Goal: Task Accomplishment & Management: Manage account settings

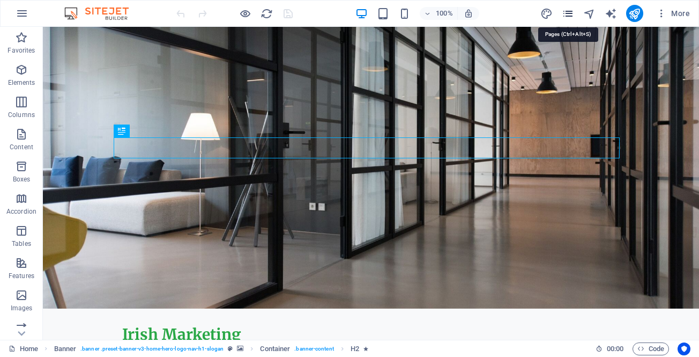
click at [564, 15] on icon "pages" at bounding box center [568, 14] width 12 height 12
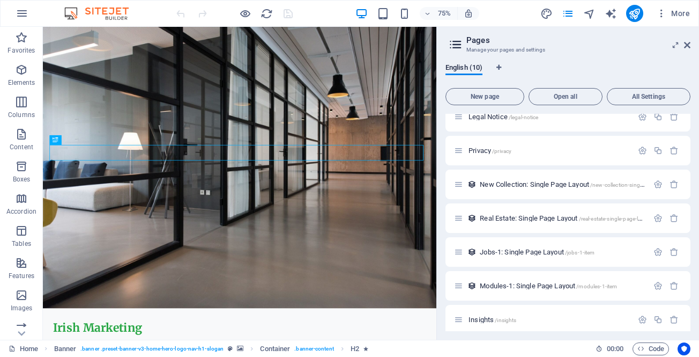
scroll to position [121, 0]
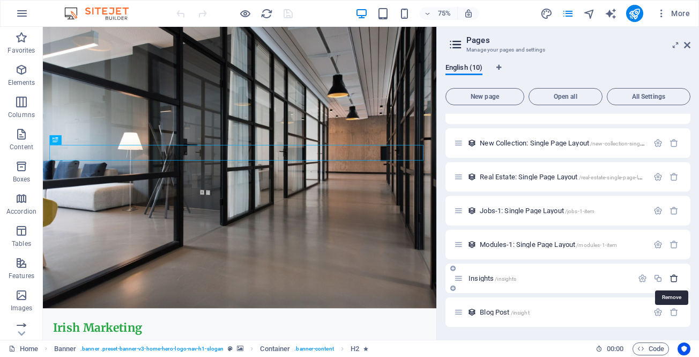
click at [671, 281] on icon "button" at bounding box center [674, 278] width 9 height 9
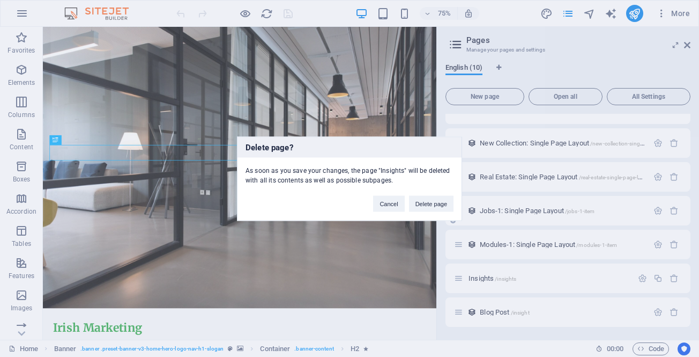
drag, startPoint x: 425, startPoint y: 201, endPoint x: 536, endPoint y: 250, distance: 121.2
click at [425, 201] on button "Delete page" at bounding box center [431, 203] width 45 height 16
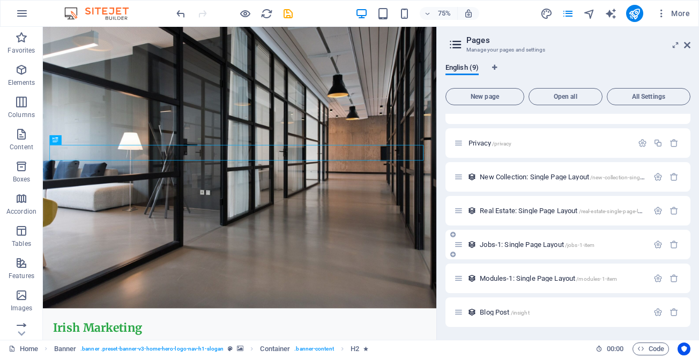
scroll to position [87, 0]
click at [674, 312] on icon "button" at bounding box center [674, 311] width 9 height 9
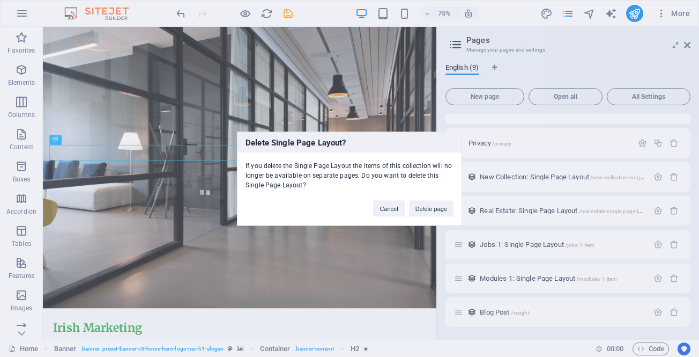
click at [425, 207] on button "Delete page" at bounding box center [431, 208] width 45 height 16
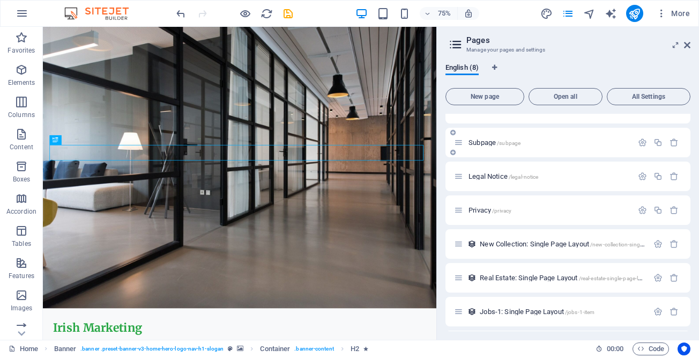
scroll to position [53, 0]
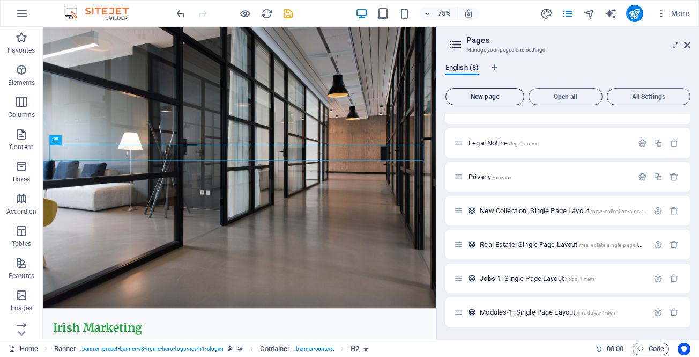
click at [491, 98] on span "New page" at bounding box center [485, 96] width 69 height 6
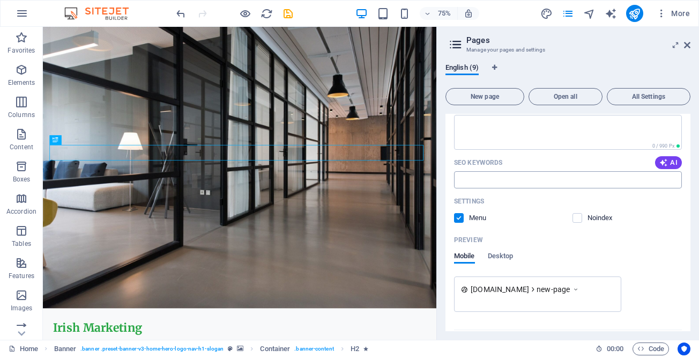
scroll to position [461, 0]
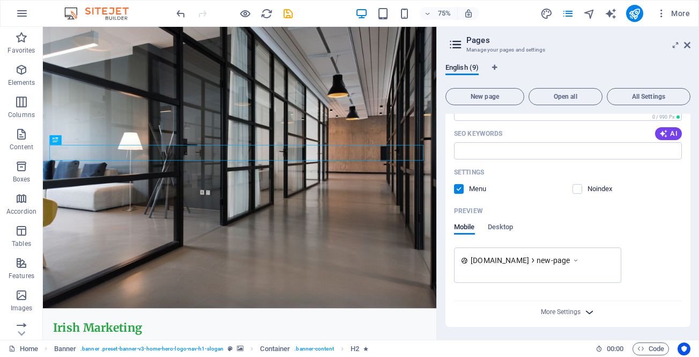
click at [587, 309] on icon "button" at bounding box center [590, 312] width 12 height 12
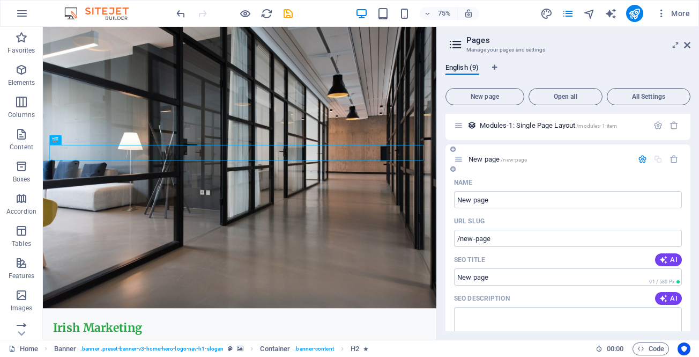
scroll to position [132, 0]
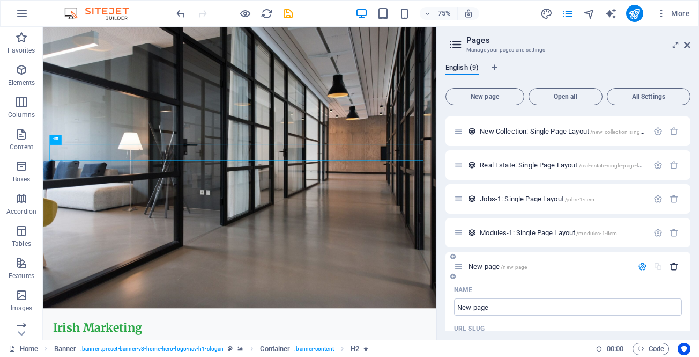
click at [672, 263] on icon "button" at bounding box center [674, 266] width 9 height 9
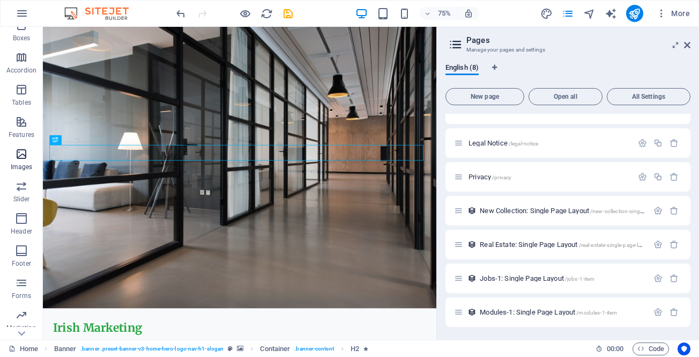
scroll to position [170, 0]
click at [27, 317] on icon "button" at bounding box center [21, 318] width 13 height 13
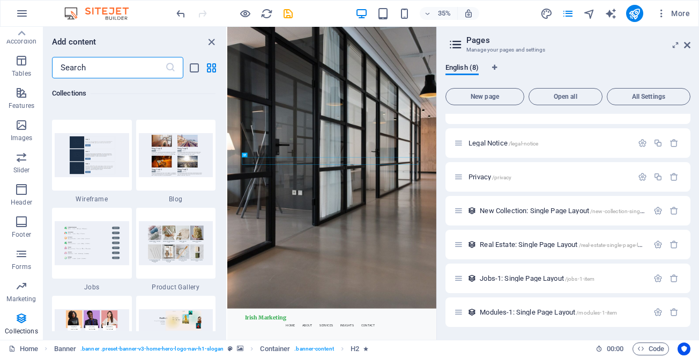
scroll to position [9818, 0]
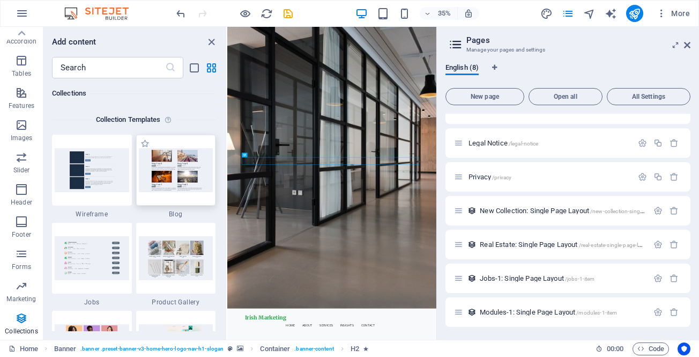
click at [174, 176] on img at bounding box center [176, 169] width 75 height 43
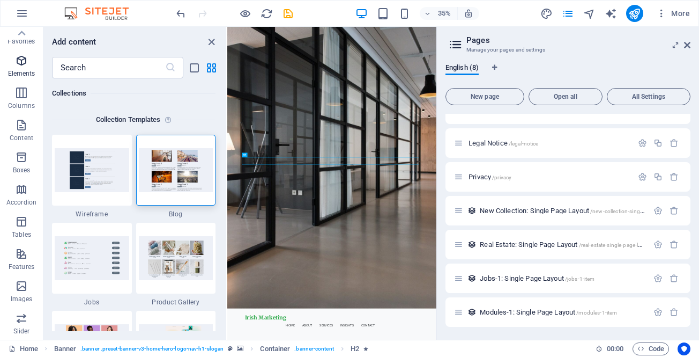
scroll to position [0, 0]
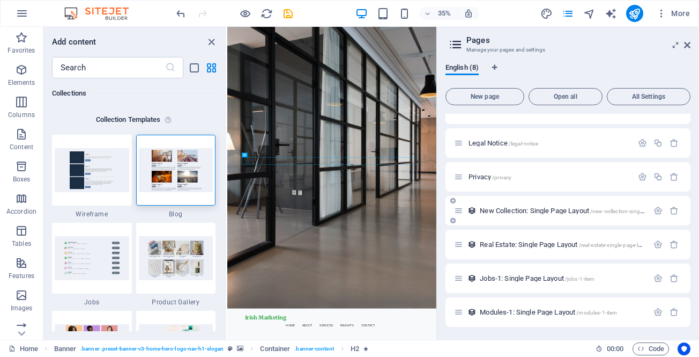
click at [561, 211] on span "New Collection: Single Page Layout /new-collection-single-page-layout" at bounding box center [577, 210] width 194 height 8
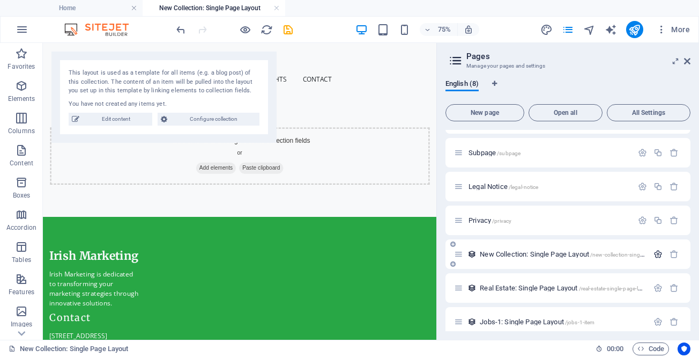
click at [656, 254] on icon "button" at bounding box center [658, 253] width 9 height 9
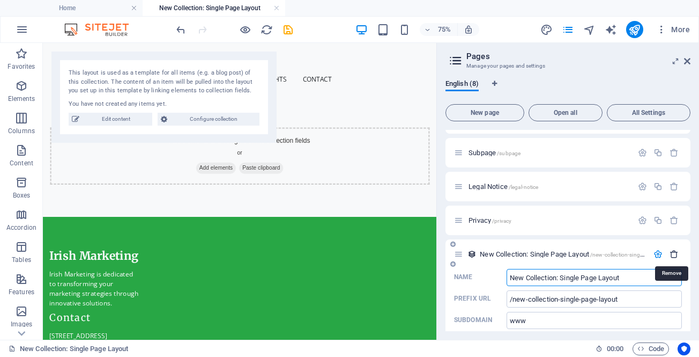
click at [673, 253] on icon "button" at bounding box center [674, 253] width 9 height 9
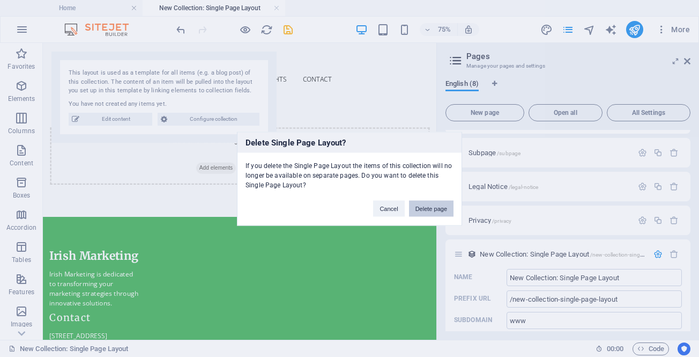
click at [439, 206] on button "Delete page" at bounding box center [431, 208] width 45 height 16
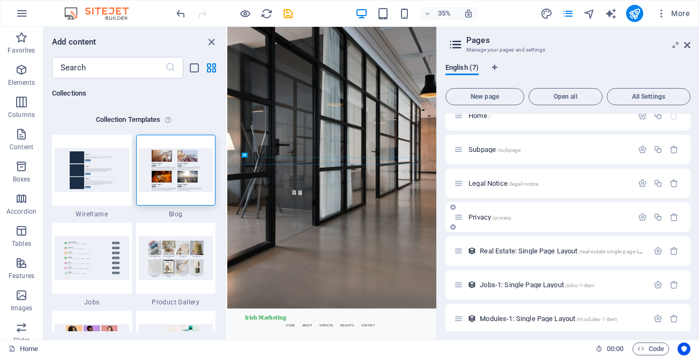
scroll to position [19, 0]
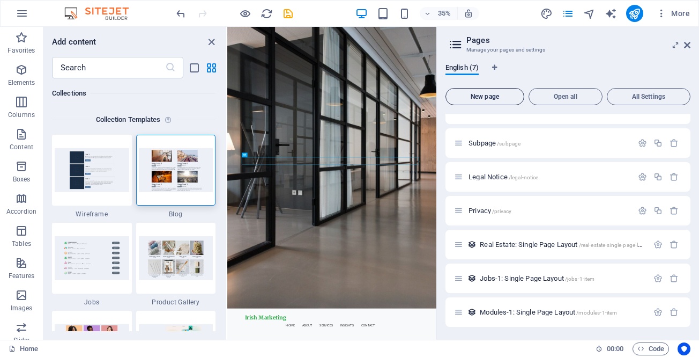
click at [498, 95] on span "New page" at bounding box center [485, 96] width 69 height 6
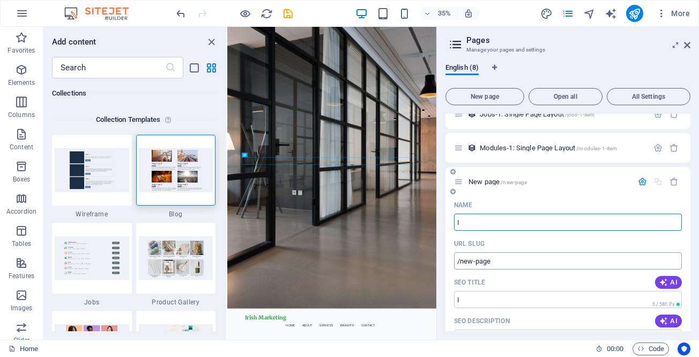
type input "I"
type input "/i"
type input "Insights"
type input "/insights"
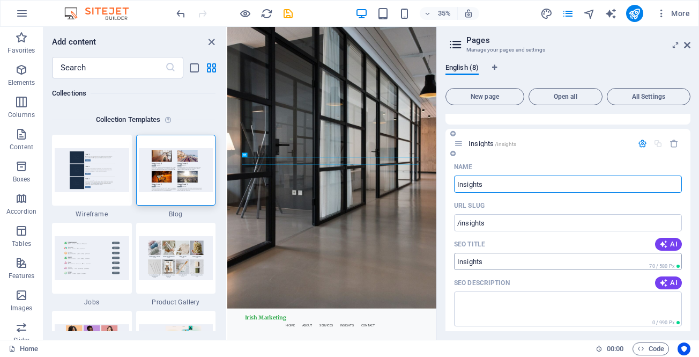
scroll to position [237, 0]
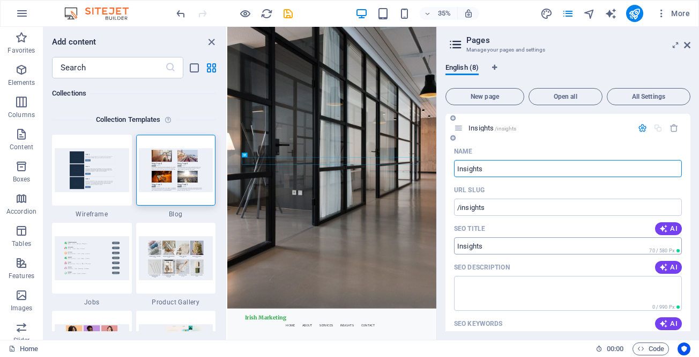
click at [457, 245] on input "SEO Title" at bounding box center [568, 245] width 228 height 17
click at [473, 168] on input "Insights" at bounding box center [568, 168] width 228 height 17
click at [501, 247] on input "Marketing" at bounding box center [568, 245] width 228 height 17
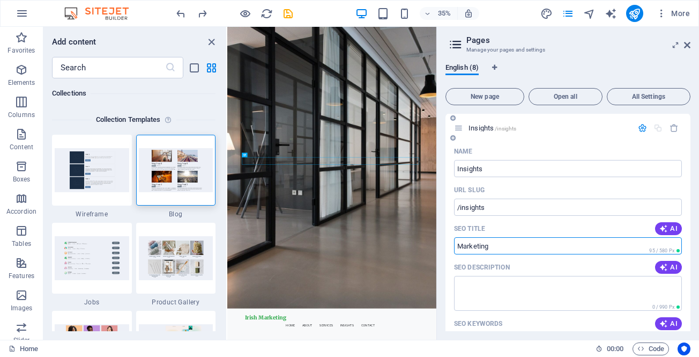
paste input "Insights"
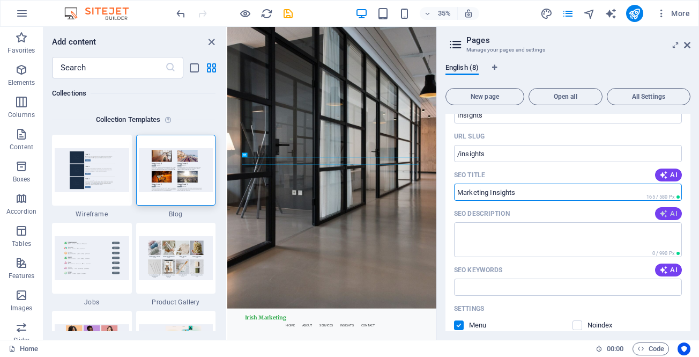
type input "Marketing Insights"
click at [665, 213] on icon "button" at bounding box center [664, 213] width 9 height 9
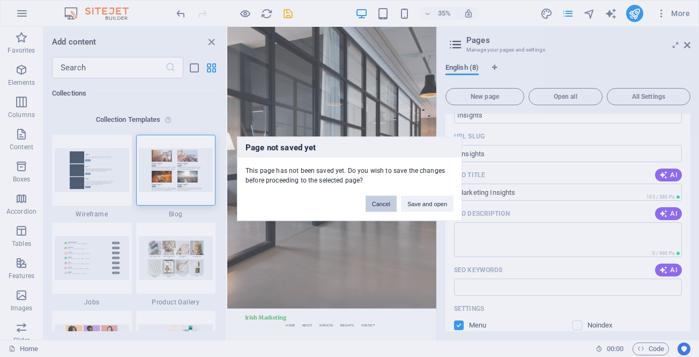
click at [386, 204] on button "Cancel" at bounding box center [381, 203] width 31 height 16
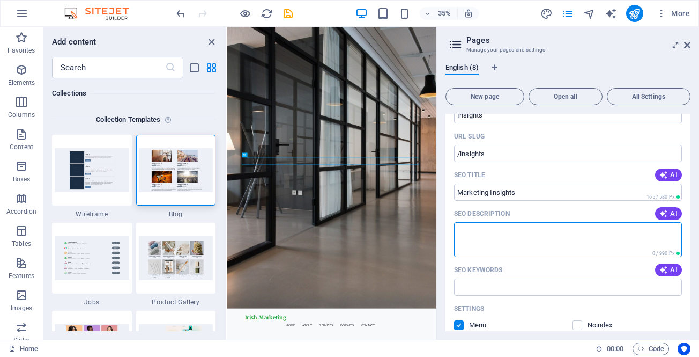
click at [485, 237] on textarea "SEO Description" at bounding box center [568, 239] width 228 height 35
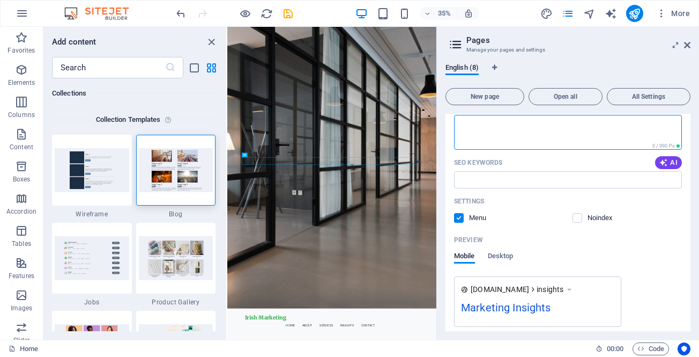
scroll to position [442, 0]
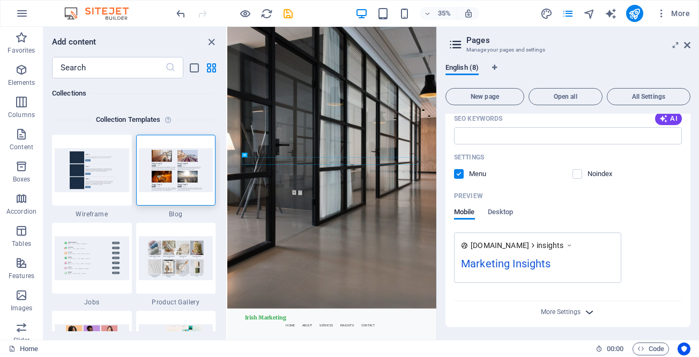
click at [584, 312] on icon "button" at bounding box center [590, 312] width 12 height 12
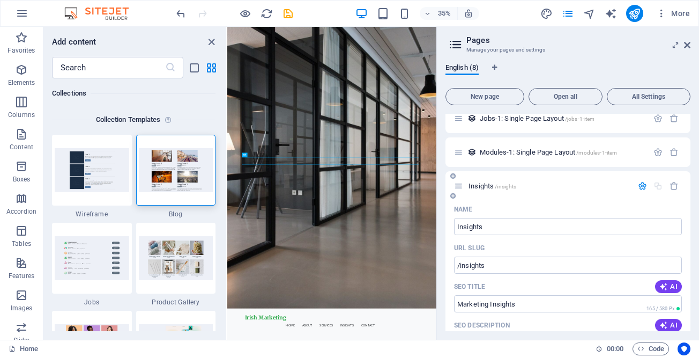
scroll to position [161, 0]
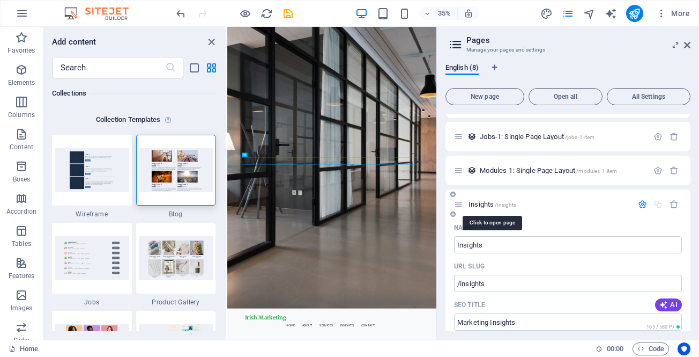
click at [479, 204] on span "Insights /insights" at bounding box center [493, 204] width 48 height 8
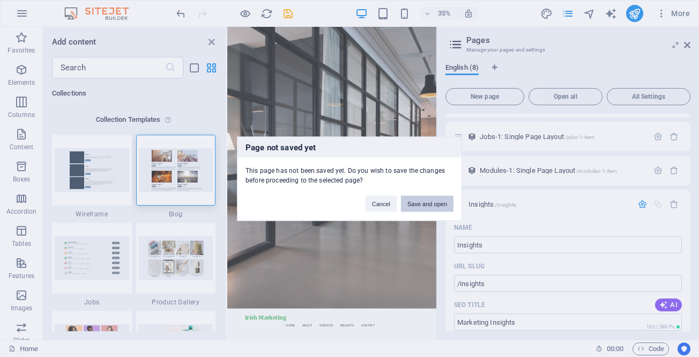
click at [419, 204] on button "Save and open" at bounding box center [427, 203] width 53 height 16
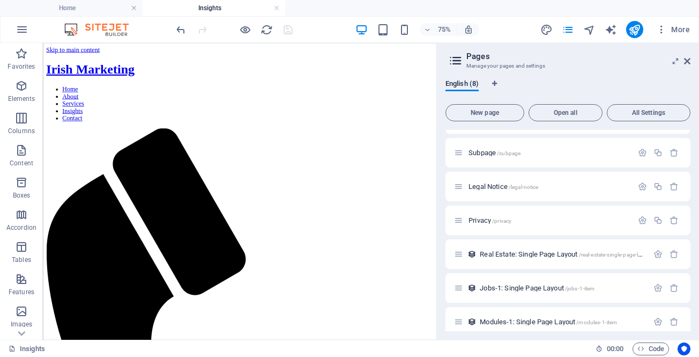
scroll to position [0, 0]
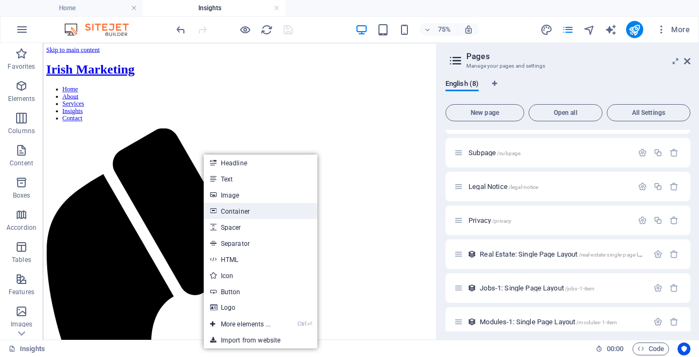
click at [235, 213] on link "Container" at bounding box center [261, 211] width 114 height 16
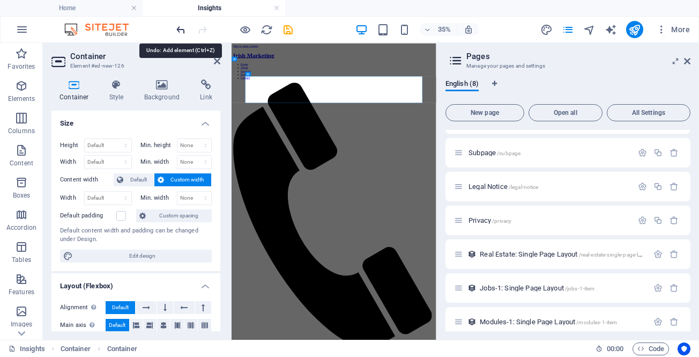
click at [178, 32] on icon "undo" at bounding box center [181, 30] width 12 height 12
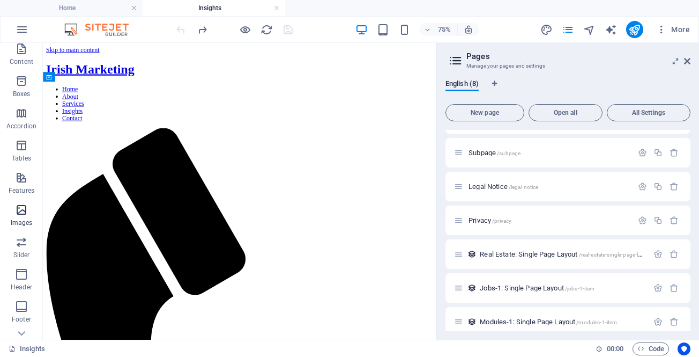
scroll to position [186, 0]
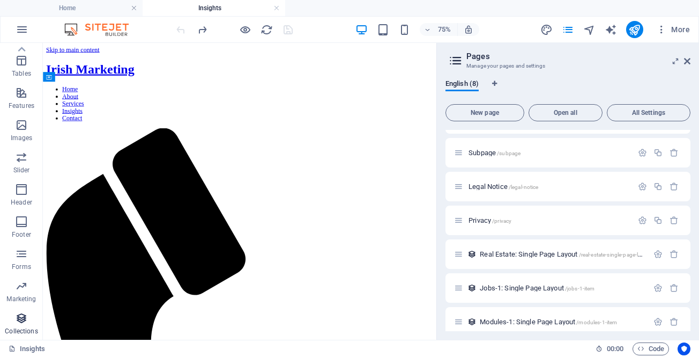
click at [21, 315] on icon "button" at bounding box center [21, 318] width 13 height 13
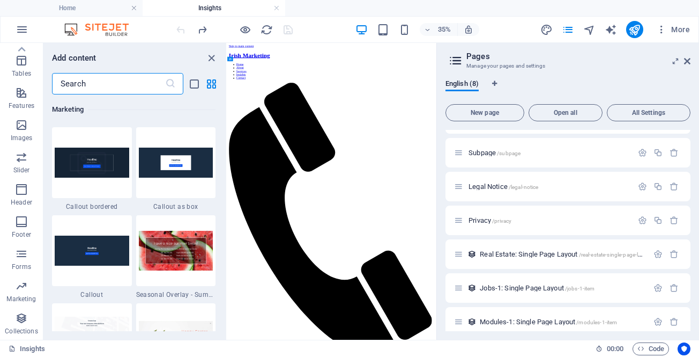
scroll to position [9818, 0]
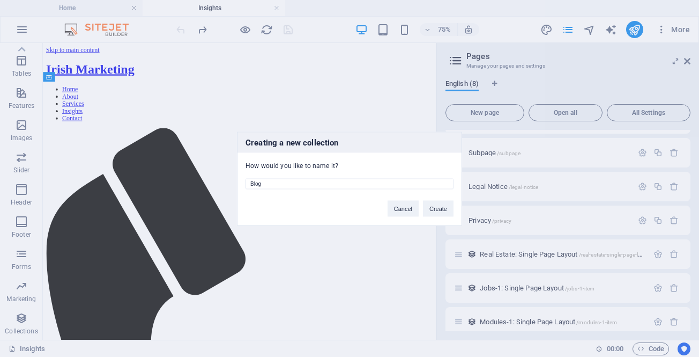
drag, startPoint x: 269, startPoint y: 178, endPoint x: 246, endPoint y: 176, distance: 23.1
click at [246, 176] on div "Blog" at bounding box center [350, 179] width 224 height 19
click at [402, 209] on button "Cancel" at bounding box center [403, 208] width 31 height 16
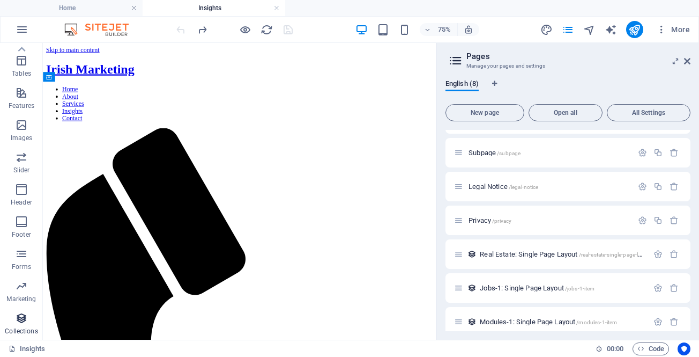
click at [19, 320] on icon "button" at bounding box center [21, 318] width 13 height 13
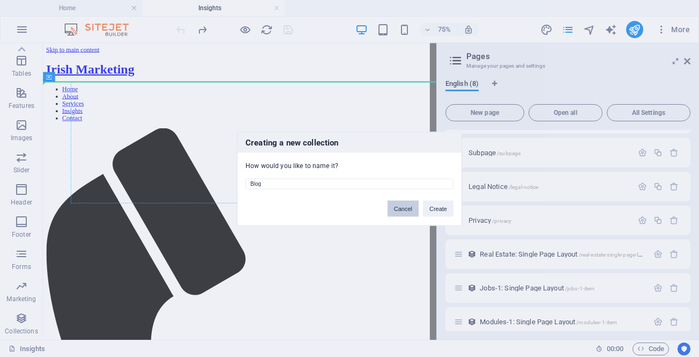
click at [400, 212] on button "Cancel" at bounding box center [403, 208] width 31 height 16
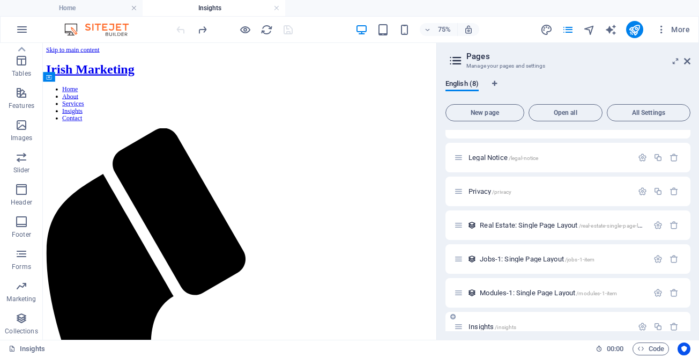
scroll to position [69, 0]
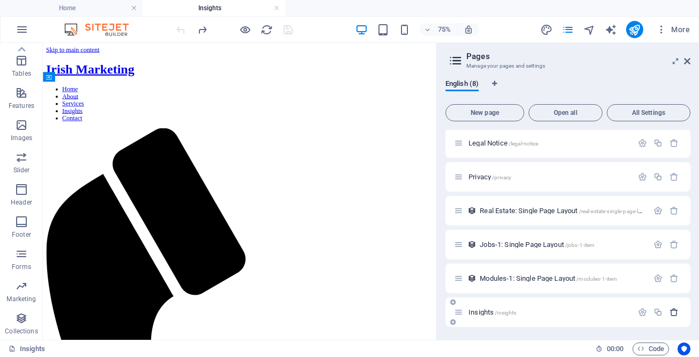
click at [673, 310] on icon "button" at bounding box center [674, 311] width 9 height 9
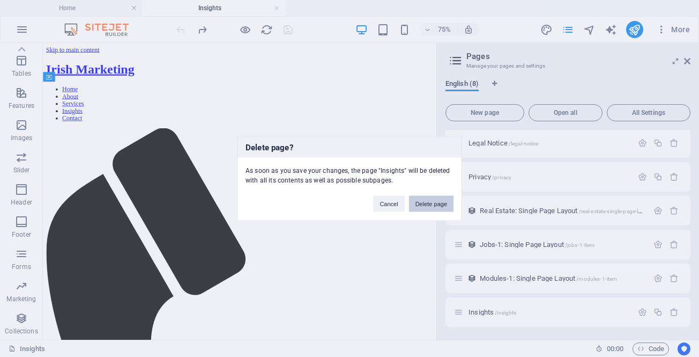
click at [434, 203] on button "Delete page" at bounding box center [431, 203] width 45 height 16
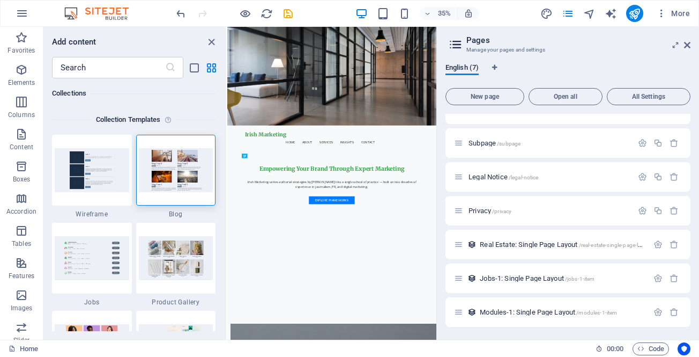
scroll to position [19, 0]
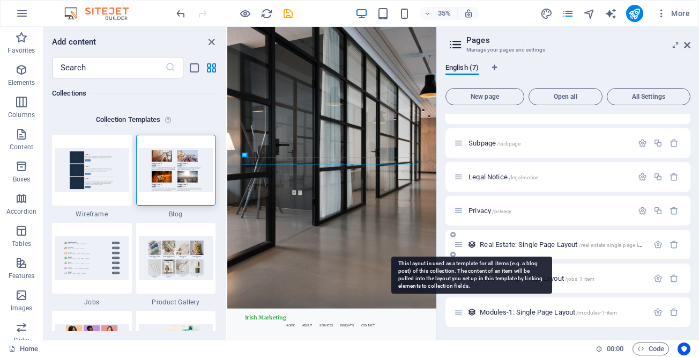
click at [473, 243] on icon at bounding box center [472, 244] width 9 height 9
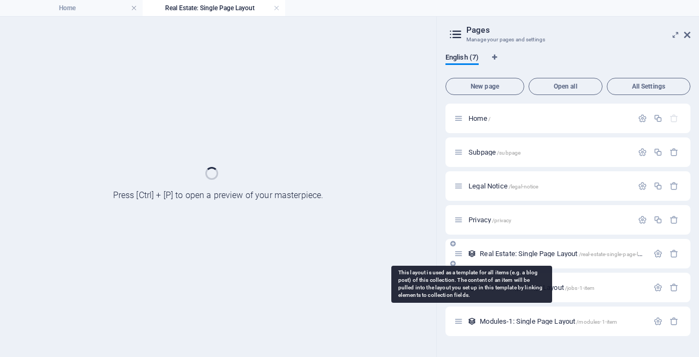
scroll to position [0, 0]
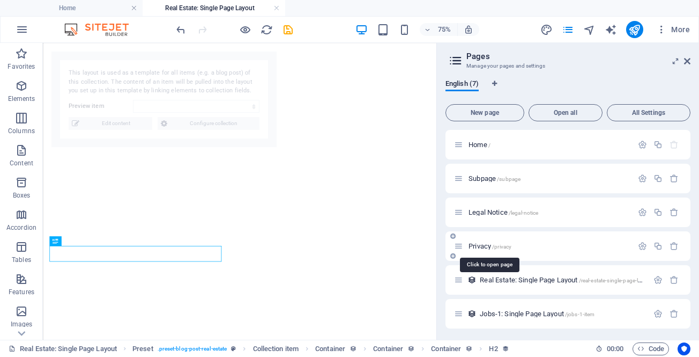
select select "68dee6319bf576f99901d0cb"
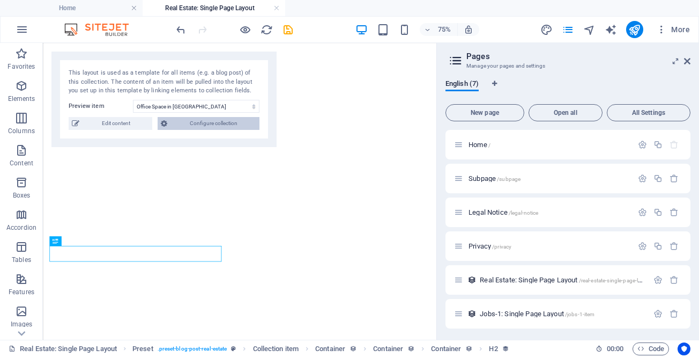
click at [181, 122] on span "Configure collection" at bounding box center [214, 123] width 86 height 13
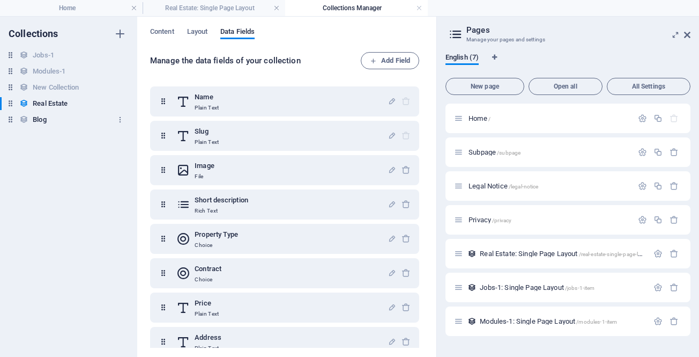
click at [40, 122] on h6 "Blog" at bounding box center [39, 119] width 13 height 13
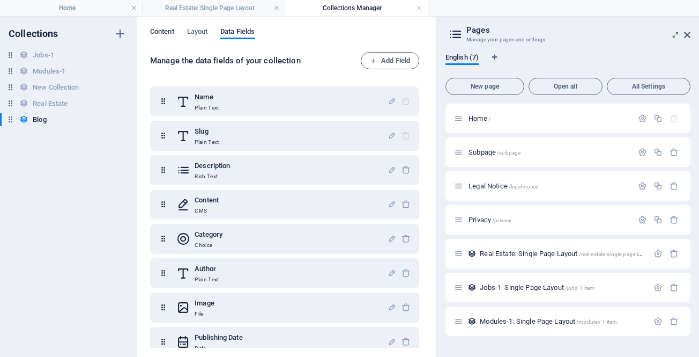
click at [165, 29] on span "Content" at bounding box center [162, 32] width 24 height 15
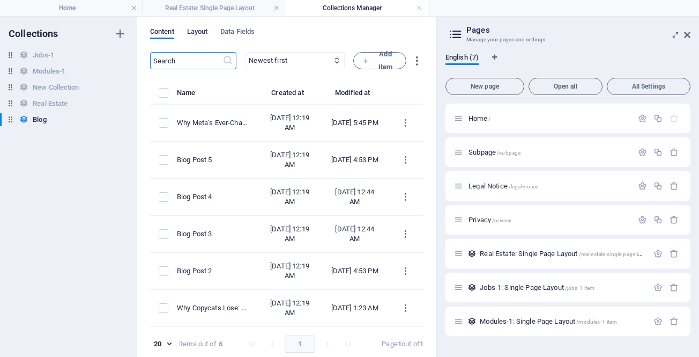
click at [189, 31] on span "Layout" at bounding box center [197, 32] width 21 height 15
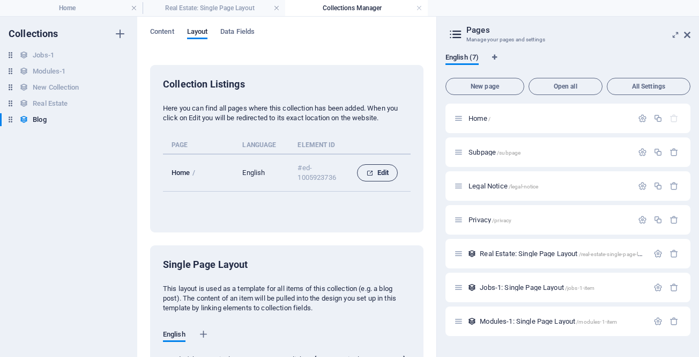
click at [372, 171] on span "Edit" at bounding box center [377, 172] width 23 height 13
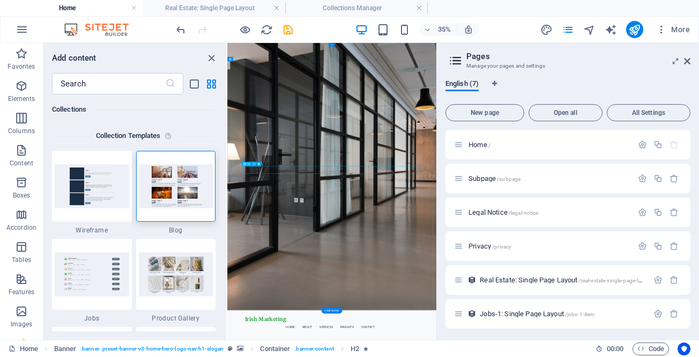
scroll to position [2624, 0]
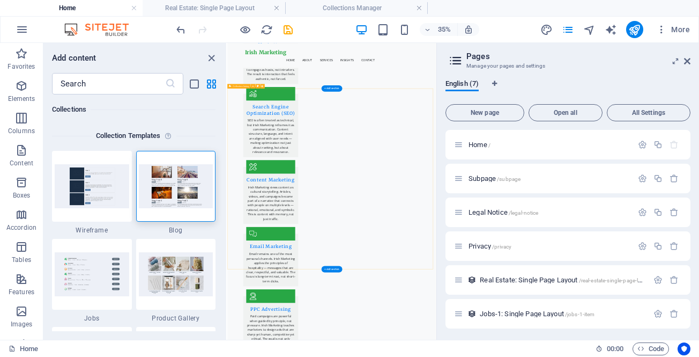
click at [253, 84] on icon at bounding box center [253, 86] width 2 height 4
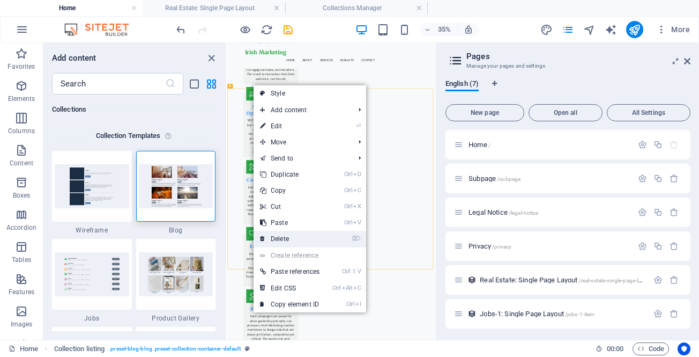
click at [300, 235] on link "⌦ Delete" at bounding box center [290, 239] width 72 height 16
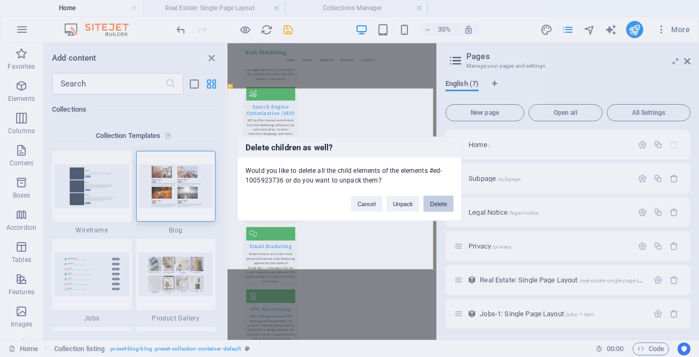
click at [435, 206] on button "Delete" at bounding box center [439, 203] width 30 height 16
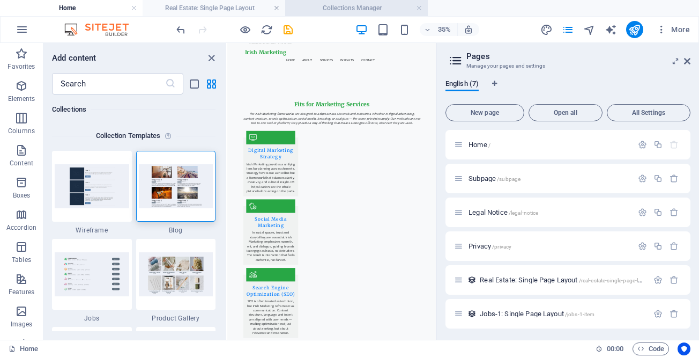
click at [333, 6] on h4 "Collections Manager" at bounding box center [356, 8] width 143 height 12
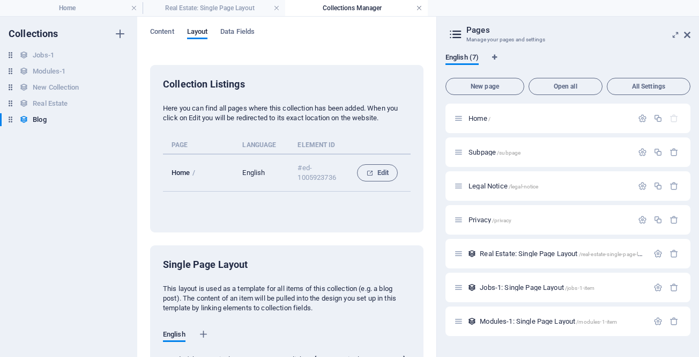
click at [420, 7] on link at bounding box center [419, 8] width 6 height 10
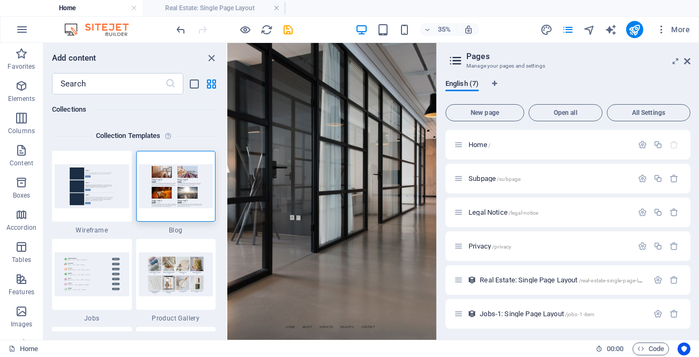
scroll to position [2108, 0]
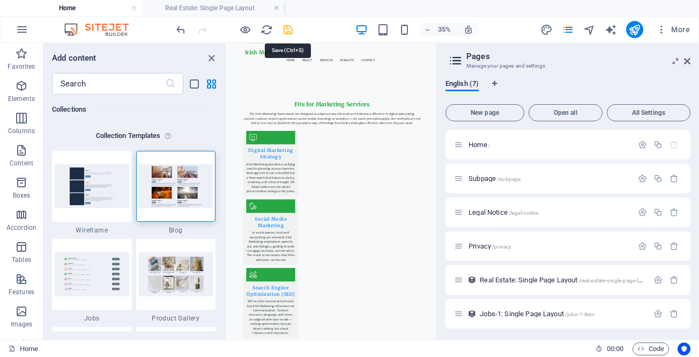
click at [291, 26] on icon "save" at bounding box center [288, 30] width 12 height 12
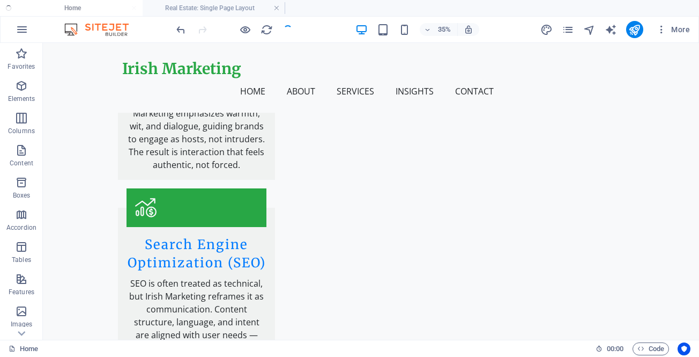
scroll to position [1613, 0]
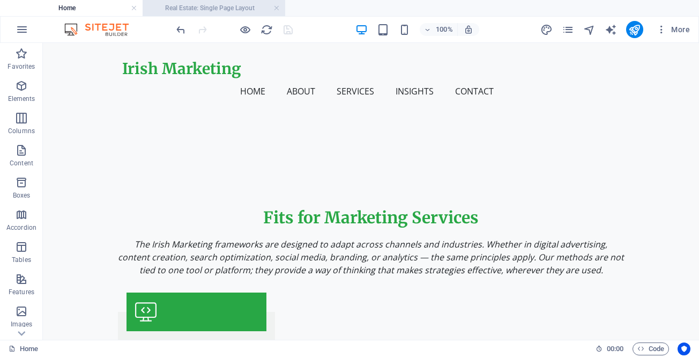
click at [216, 5] on h4 "Real Estate: Single Page Layout" at bounding box center [214, 8] width 143 height 12
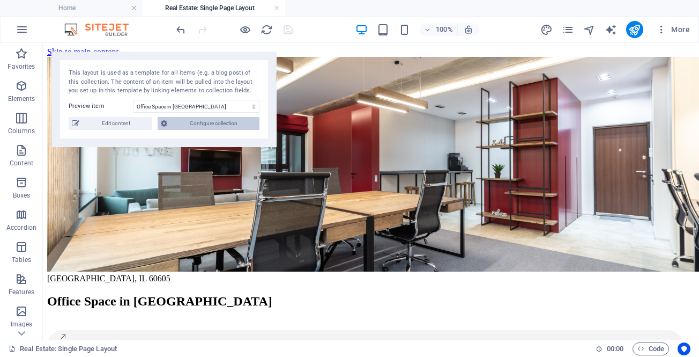
click at [182, 126] on span "Configure collection" at bounding box center [214, 123] width 86 height 13
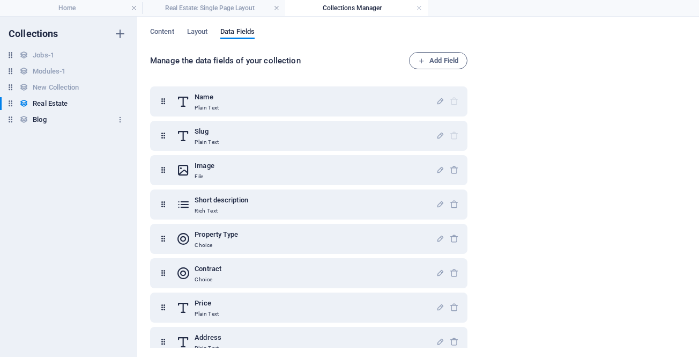
click at [46, 119] on h6 "Blog" at bounding box center [39, 119] width 13 height 13
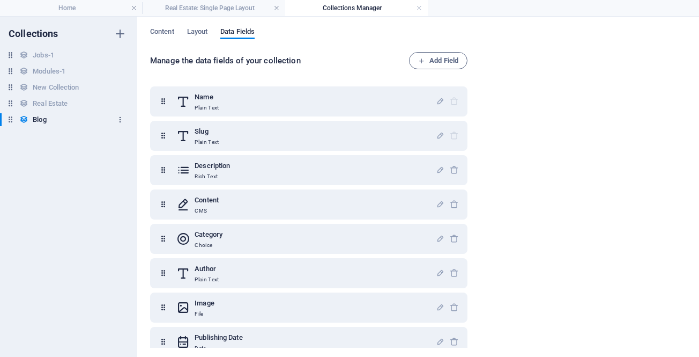
click at [119, 120] on icon "button" at bounding box center [120, 120] width 8 height 8
click at [45, 136] on div at bounding box center [349, 178] width 699 height 357
click at [44, 119] on h6 "Blog" at bounding box center [39, 119] width 13 height 13
click at [196, 31] on span "Layout" at bounding box center [197, 32] width 21 height 15
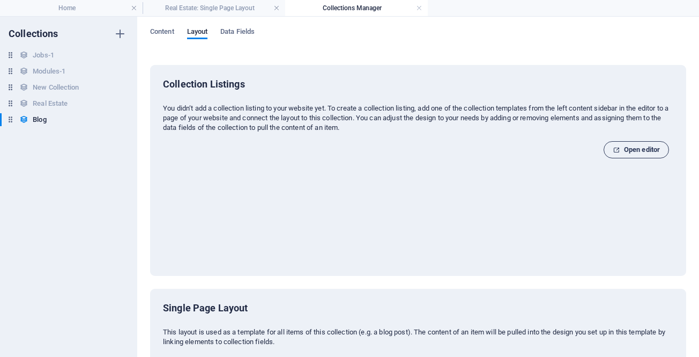
click at [625, 149] on span "Open editor" at bounding box center [636, 149] width 47 height 13
click at [0, 0] on div "Irish Marketing Home About Services Insights Contact Menu Empowering Your Brand…" at bounding box center [0, 0] width 0 height 0
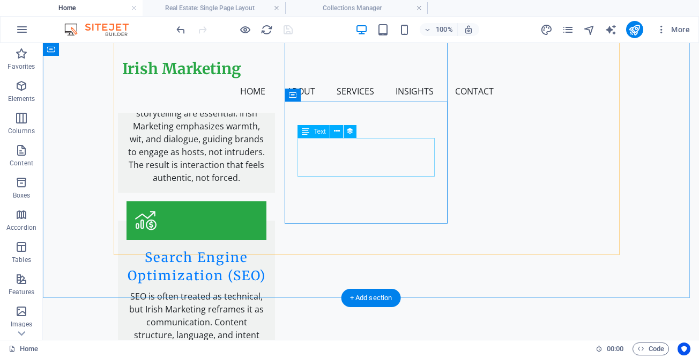
scroll to position [2003, 0]
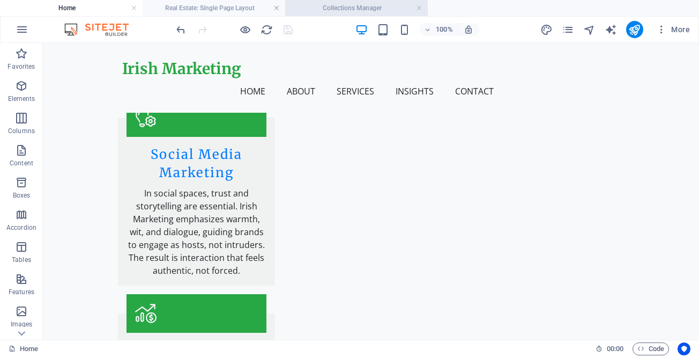
click at [372, 5] on h4 "Collections Manager" at bounding box center [356, 8] width 143 height 12
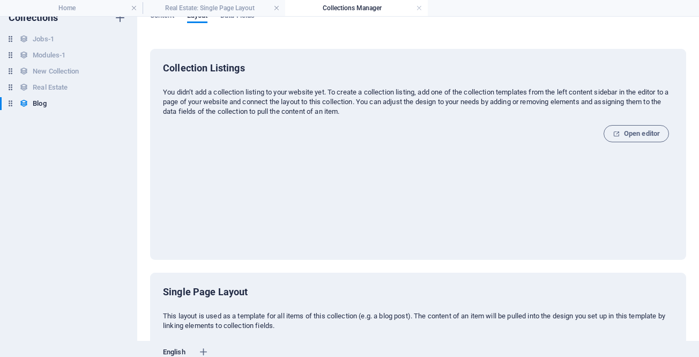
scroll to position [0, 0]
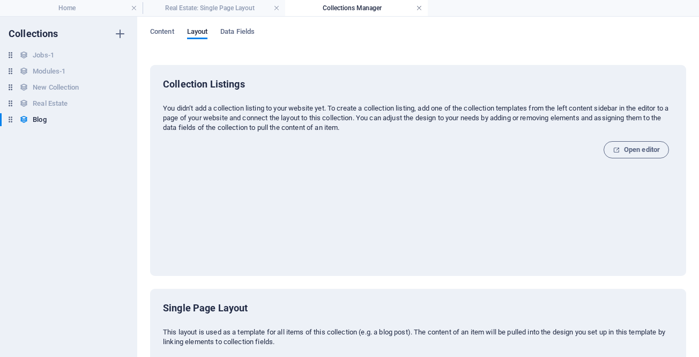
click at [417, 7] on link at bounding box center [419, 8] width 6 height 10
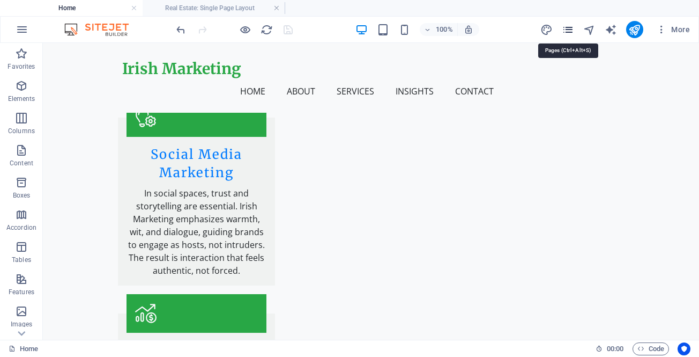
click at [564, 27] on icon "pages" at bounding box center [568, 30] width 12 height 12
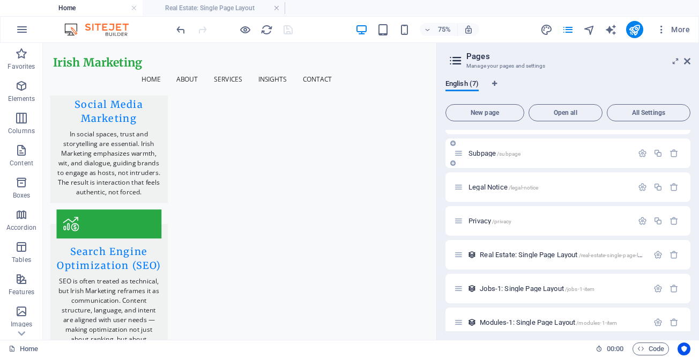
scroll to position [35, 0]
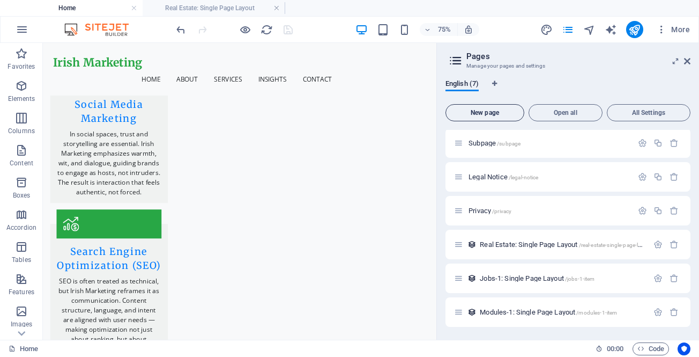
click at [501, 110] on span "New page" at bounding box center [485, 112] width 69 height 6
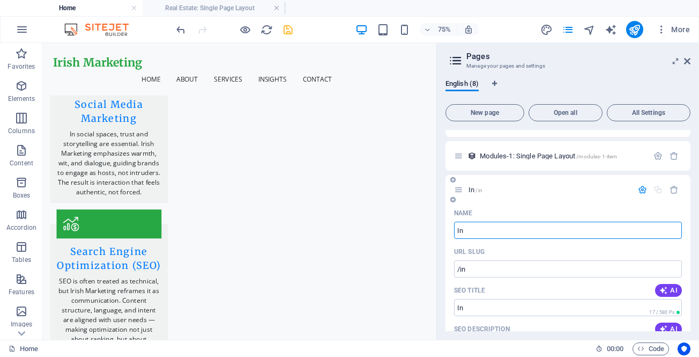
type input "In"
type input "/in"
type input "Insights"
type input "/insights"
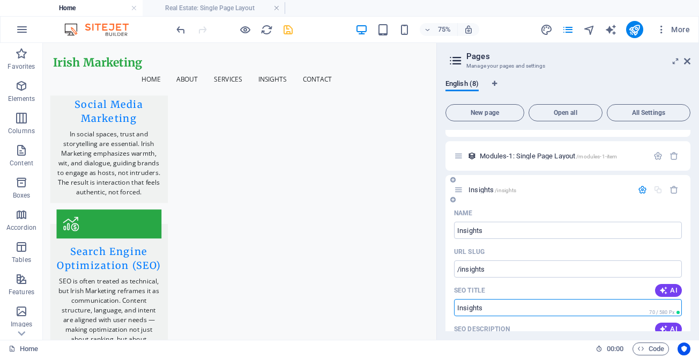
click at [457, 311] on input "SEO Title" at bounding box center [568, 307] width 228 height 17
paste input "Insights"
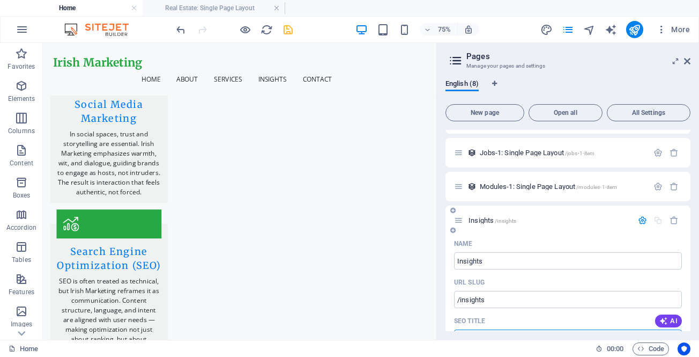
scroll to position [215, 0]
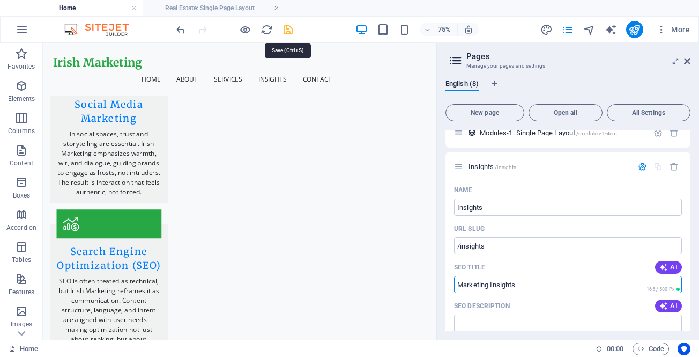
type input "Marketing Insights"
click at [289, 26] on icon "save" at bounding box center [288, 30] width 12 height 12
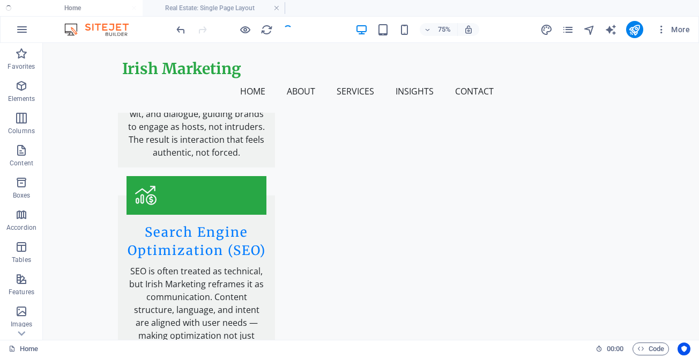
scroll to position [2003, 0]
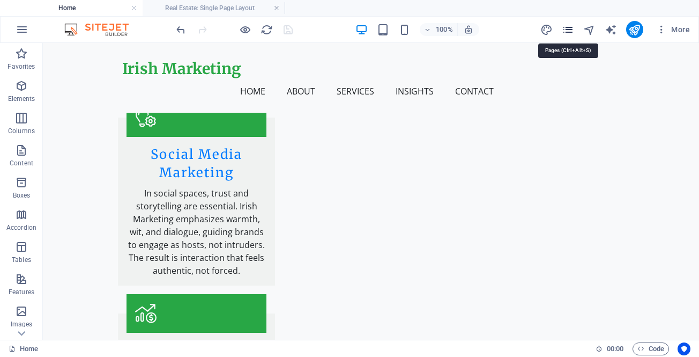
click at [568, 29] on icon "pages" at bounding box center [568, 30] width 12 height 12
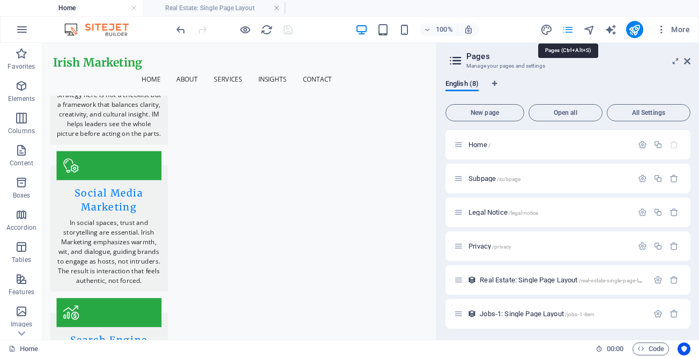
scroll to position [2121, 0]
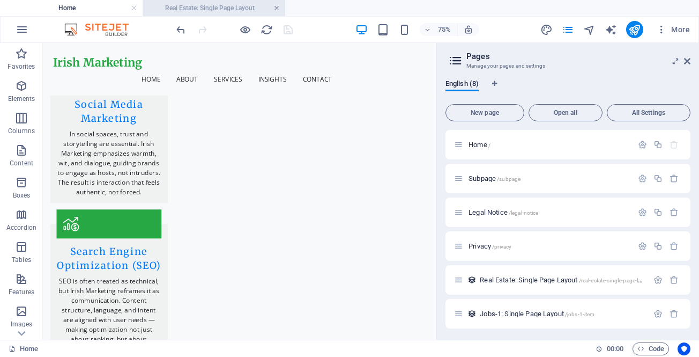
click at [276, 6] on link at bounding box center [277, 8] width 6 height 10
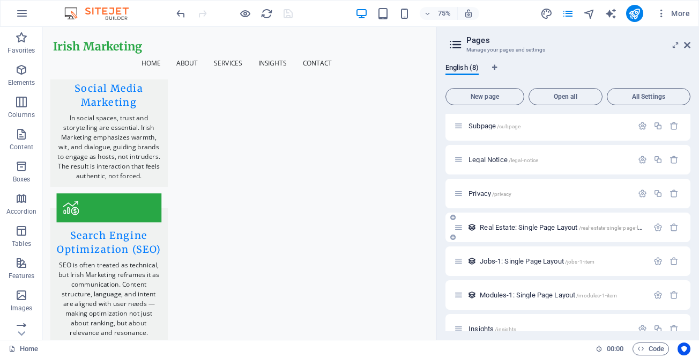
scroll to position [53, 0]
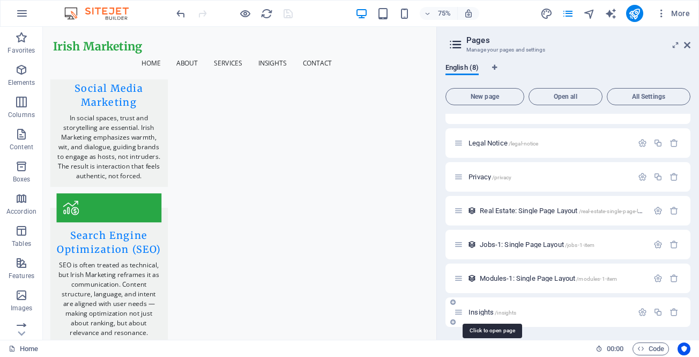
click at [477, 313] on span "Insights /insights" at bounding box center [493, 312] width 48 height 8
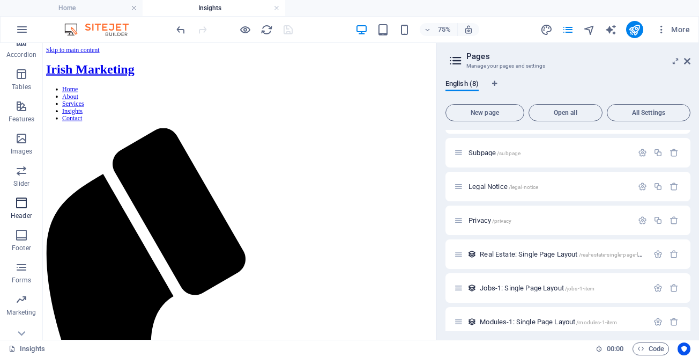
scroll to position [186, 0]
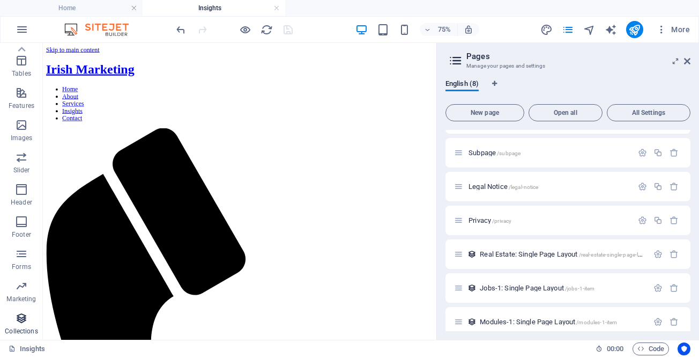
click at [21, 316] on icon "button" at bounding box center [21, 318] width 13 height 13
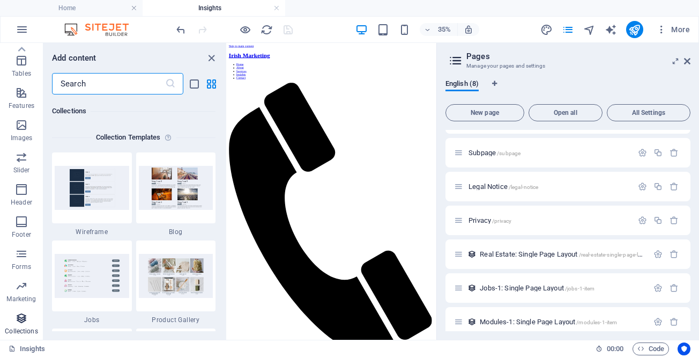
scroll to position [9818, 0]
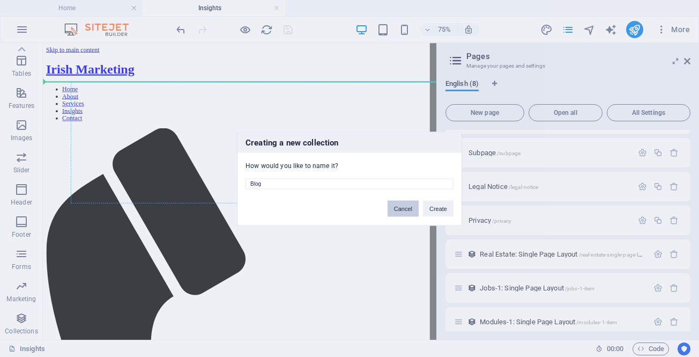
click at [409, 207] on button "Cancel" at bounding box center [403, 208] width 31 height 16
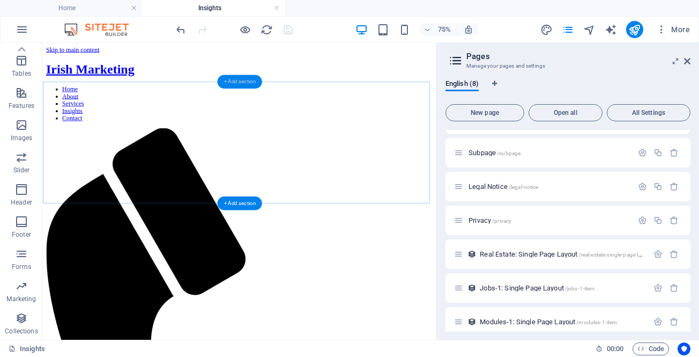
click at [240, 79] on div "+ Add section" at bounding box center [239, 82] width 45 height 14
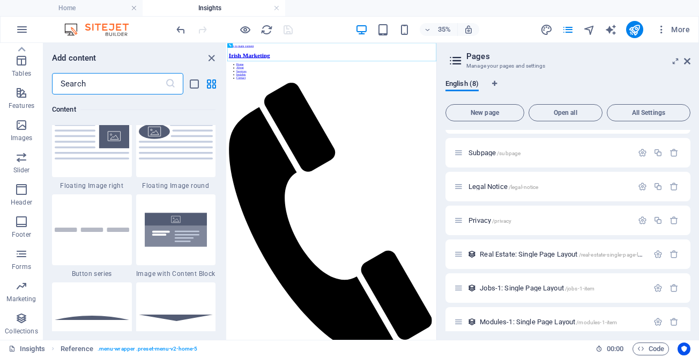
scroll to position [2520, 0]
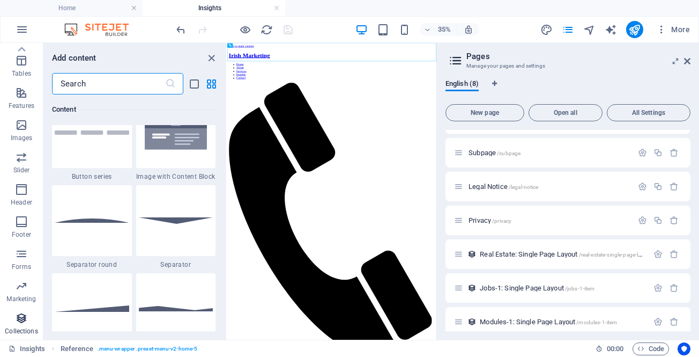
click at [17, 323] on icon "button" at bounding box center [21, 318] width 13 height 13
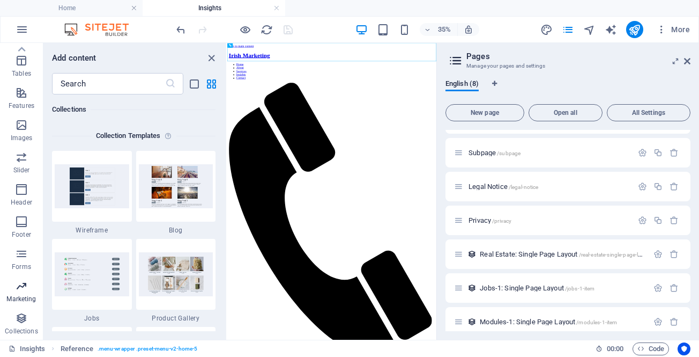
click at [23, 291] on icon "button" at bounding box center [21, 285] width 13 height 13
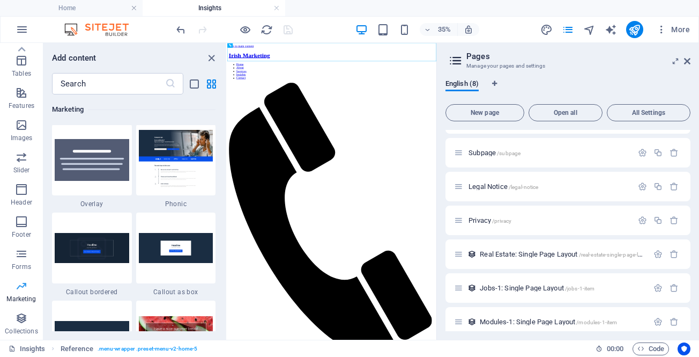
scroll to position [8736, 0]
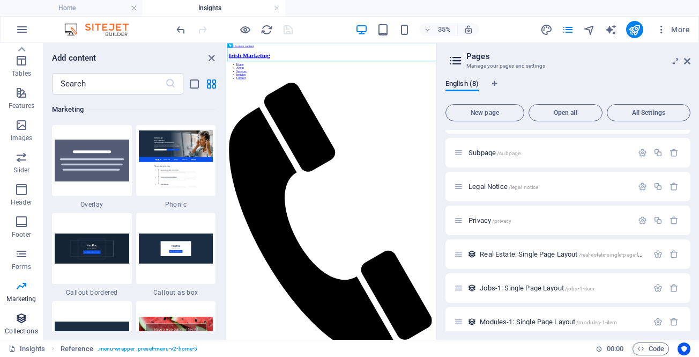
click at [24, 320] on icon "button" at bounding box center [21, 318] width 13 height 13
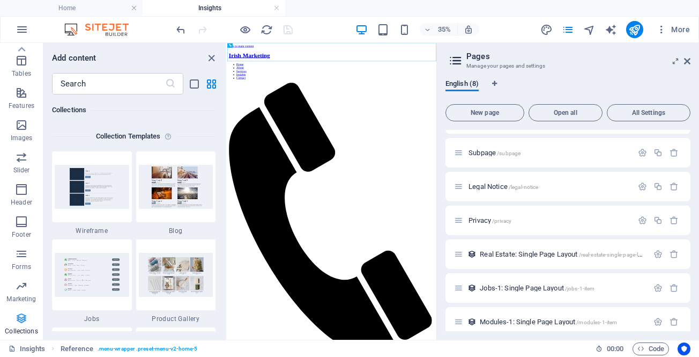
scroll to position [9818, 0]
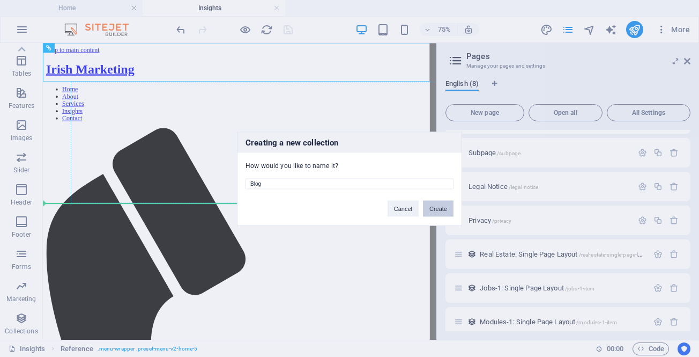
click at [437, 205] on button "Create" at bounding box center [438, 208] width 31 height 16
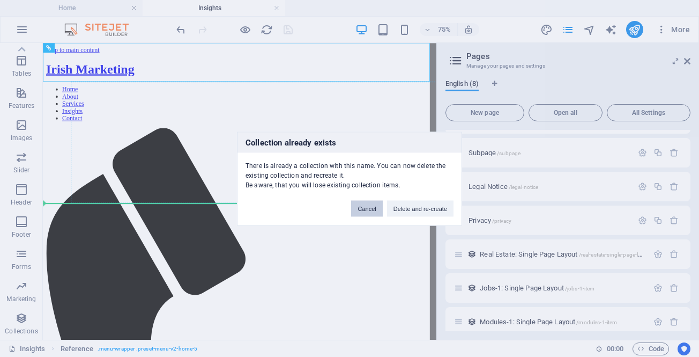
click at [361, 209] on button "Cancel" at bounding box center [366, 208] width 31 height 16
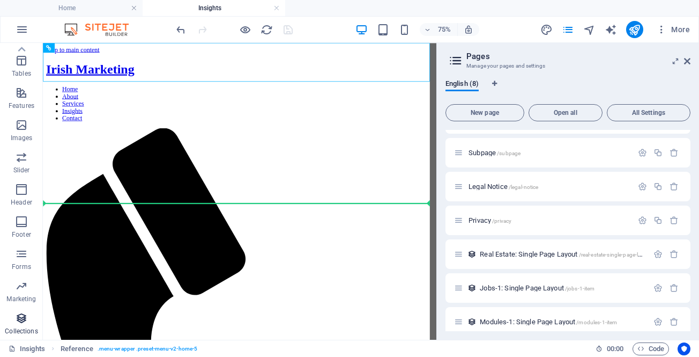
click at [18, 314] on icon "button" at bounding box center [21, 318] width 13 height 13
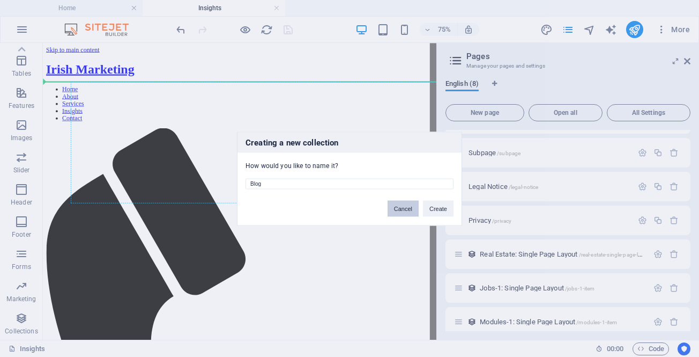
click at [399, 208] on button "Cancel" at bounding box center [403, 208] width 31 height 16
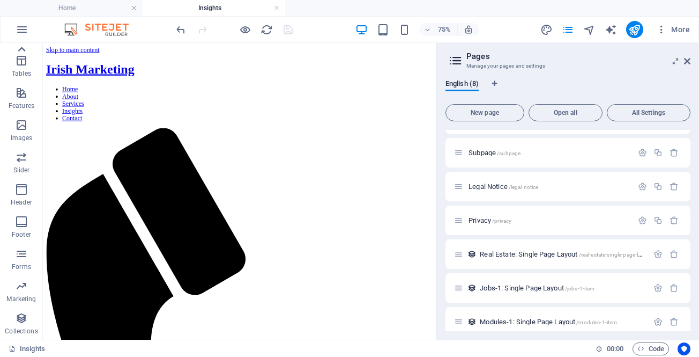
click at [23, 50] on icon at bounding box center [21, 49] width 15 height 15
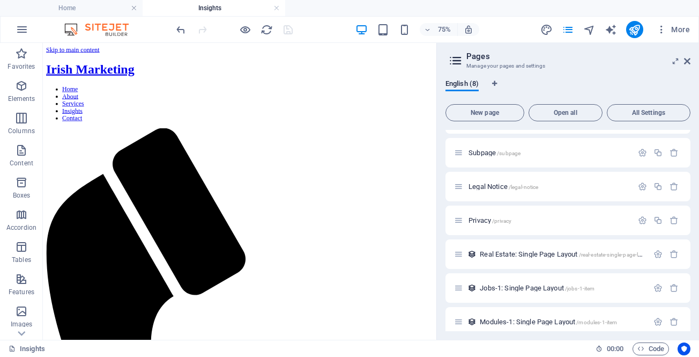
click at [20, 47] on icon "button" at bounding box center [21, 53] width 13 height 13
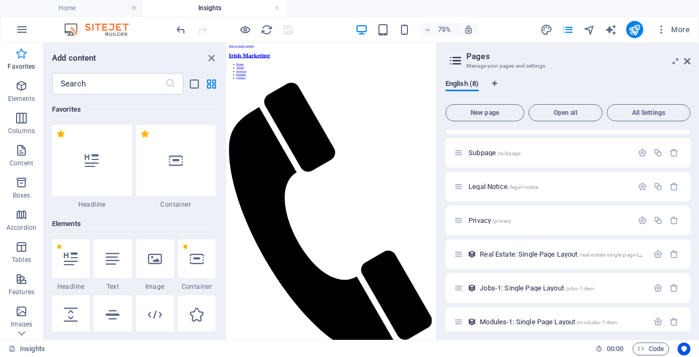
click at [21, 54] on icon "button" at bounding box center [21, 53] width 13 height 13
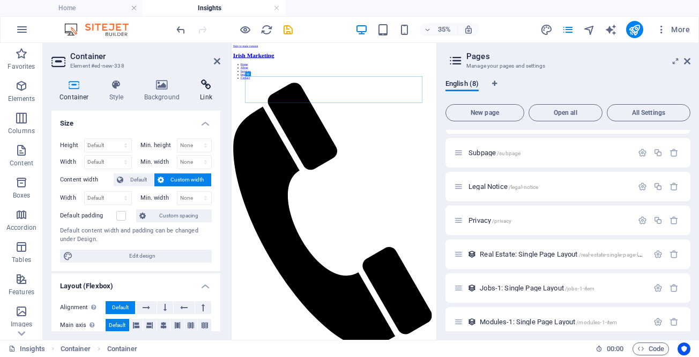
click at [203, 87] on icon at bounding box center [206, 84] width 28 height 11
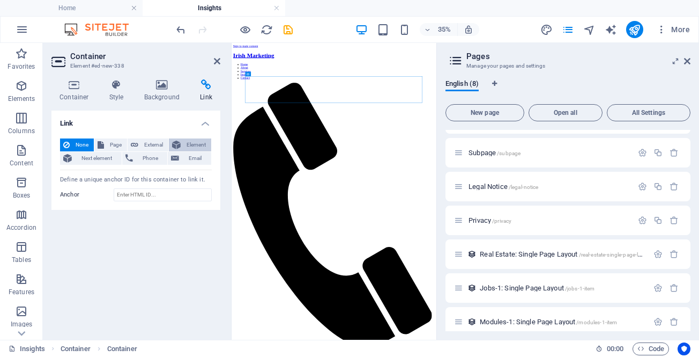
click at [189, 145] on span "Element" at bounding box center [196, 144] width 24 height 13
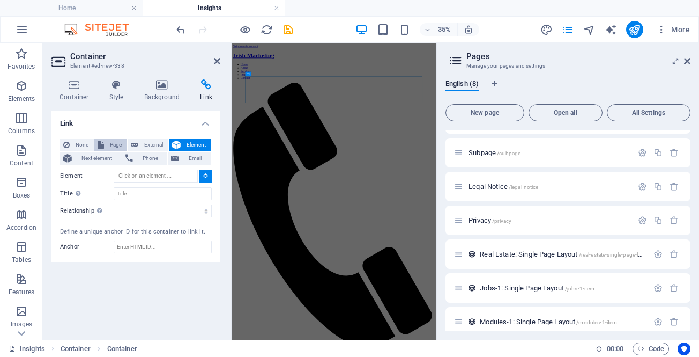
click at [105, 142] on button "Page" at bounding box center [110, 144] width 33 height 13
select select
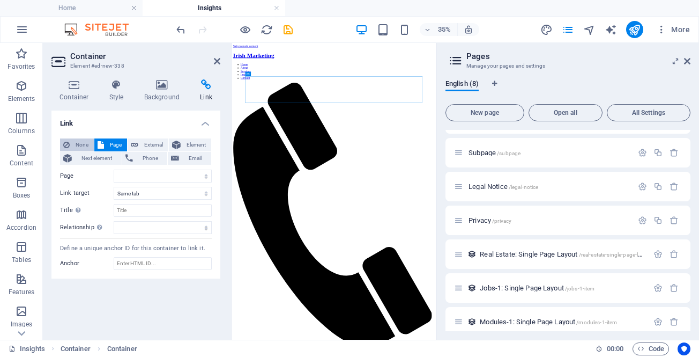
click at [84, 141] on span "None" at bounding box center [82, 144] width 18 height 13
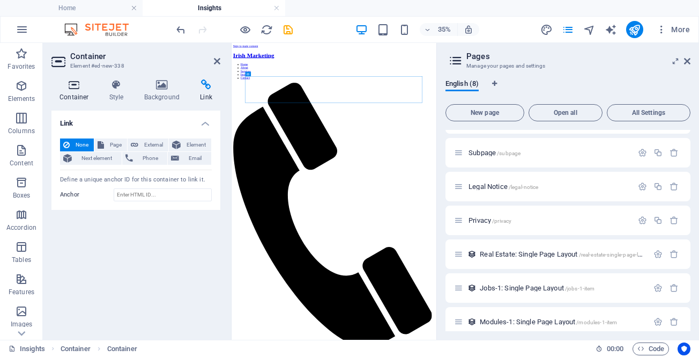
click at [77, 86] on icon at bounding box center [74, 84] width 46 height 11
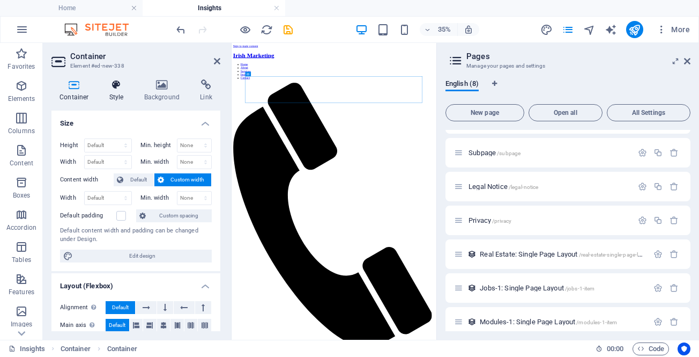
click at [117, 85] on icon at bounding box center [116, 84] width 31 height 11
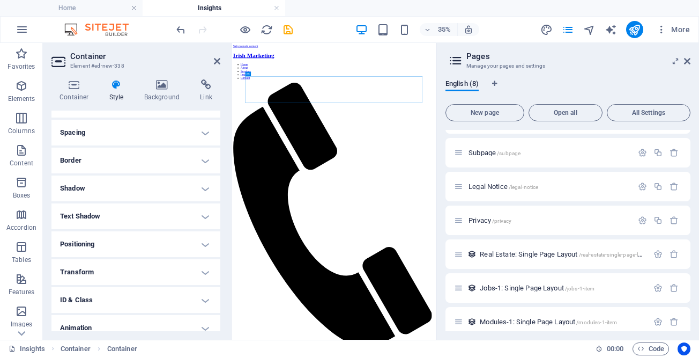
scroll to position [233, 0]
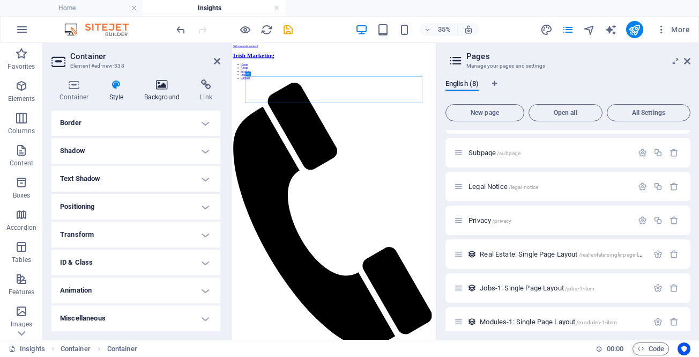
click at [159, 85] on icon at bounding box center [162, 84] width 52 height 11
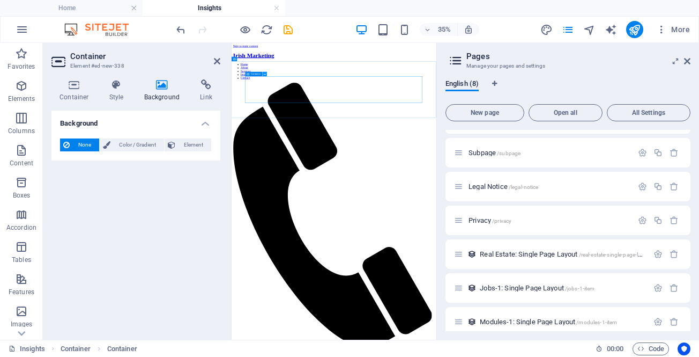
click at [264, 75] on icon at bounding box center [265, 74] width 2 height 4
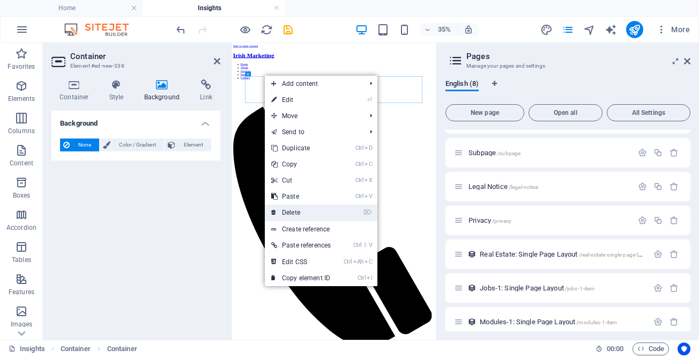
click at [312, 214] on link "⌦ Delete" at bounding box center [301, 212] width 72 height 16
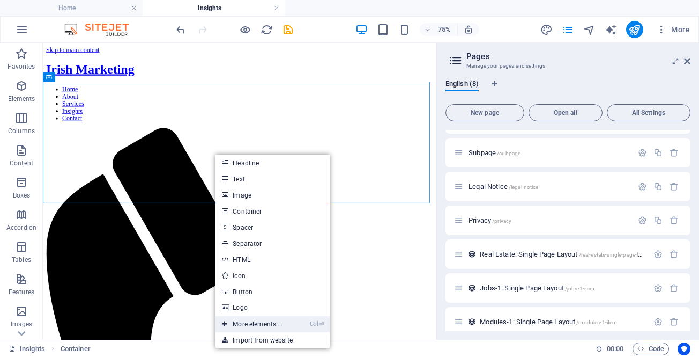
click at [271, 325] on link "Ctrl ⏎ More elements ..." at bounding box center [252, 324] width 73 height 16
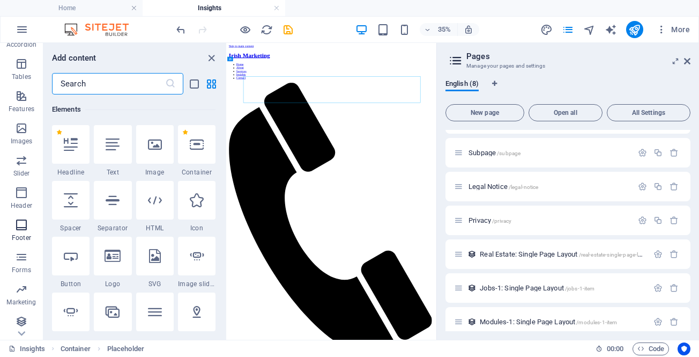
scroll to position [186, 0]
click at [19, 289] on icon "button" at bounding box center [21, 285] width 13 height 13
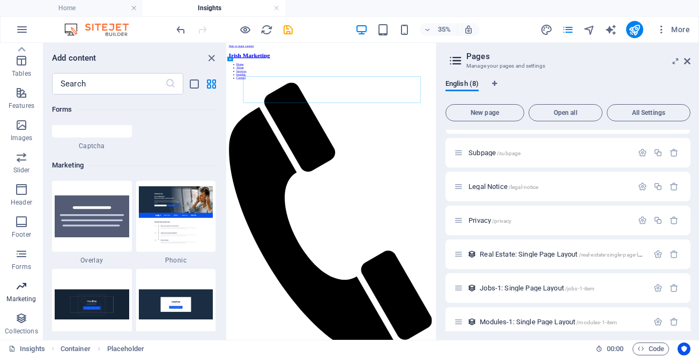
scroll to position [8736, 0]
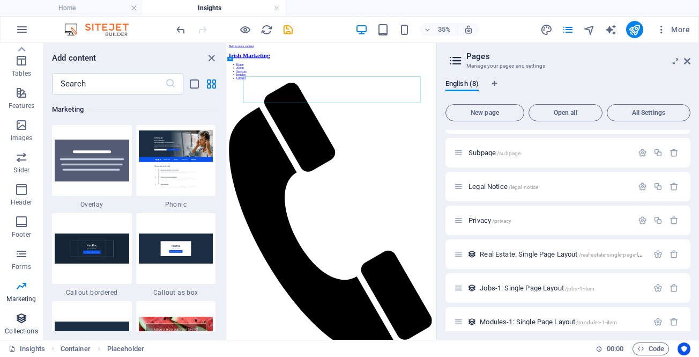
click at [19, 321] on icon "button" at bounding box center [21, 318] width 13 height 13
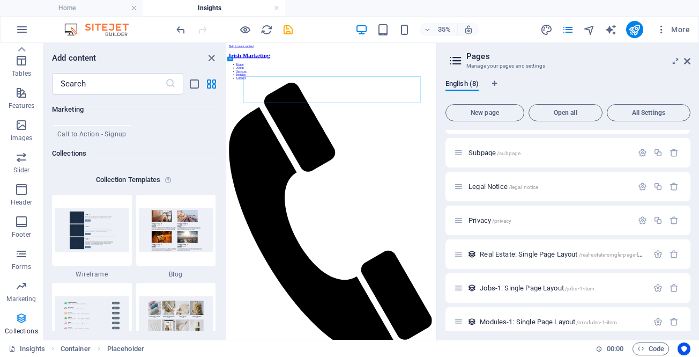
scroll to position [9818, 0]
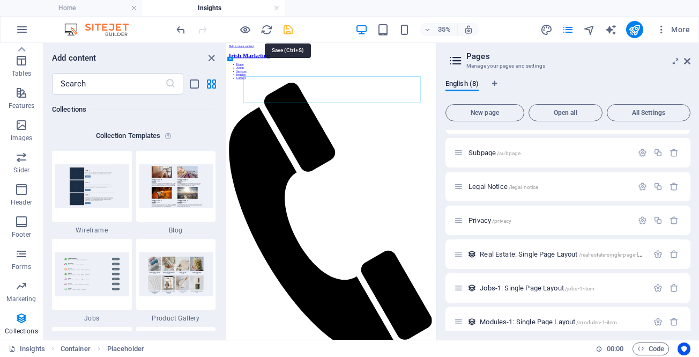
click at [286, 31] on icon "save" at bounding box center [288, 30] width 12 height 12
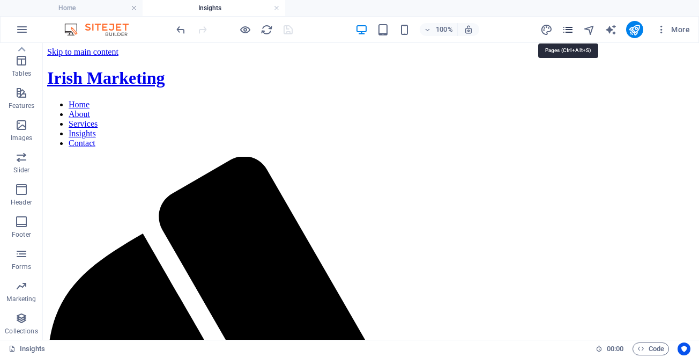
click at [568, 31] on icon "pages" at bounding box center [568, 30] width 12 height 12
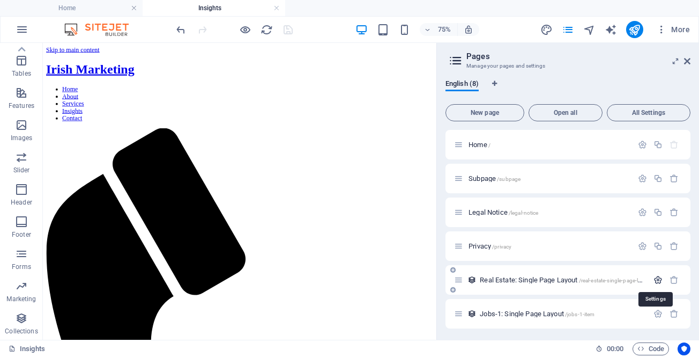
click at [655, 280] on icon "button" at bounding box center [658, 279] width 9 height 9
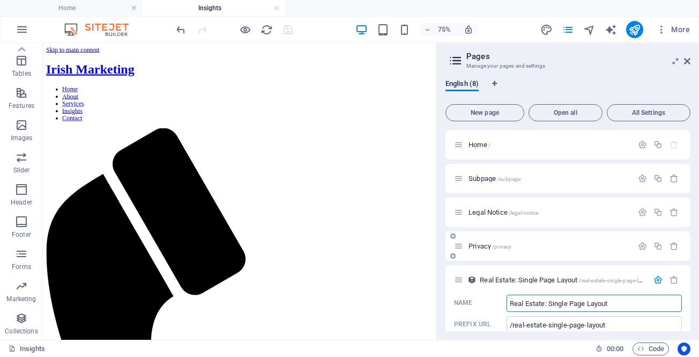
scroll to position [107, 0]
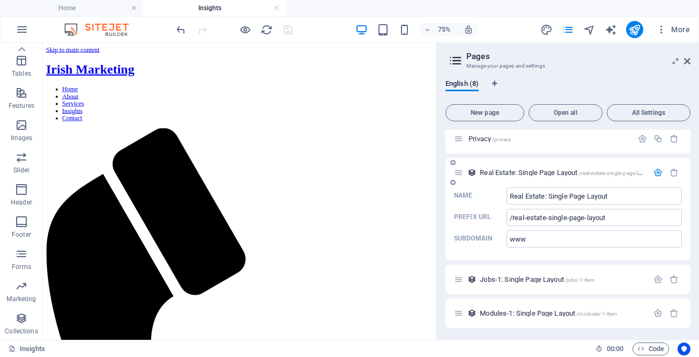
click at [543, 171] on span "Real Estate: Single Page Layout /real-estate-single-page-layout" at bounding box center [566, 172] width 172 height 8
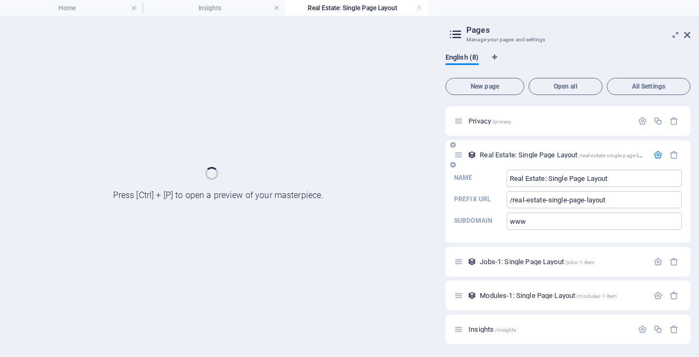
scroll to position [99, 0]
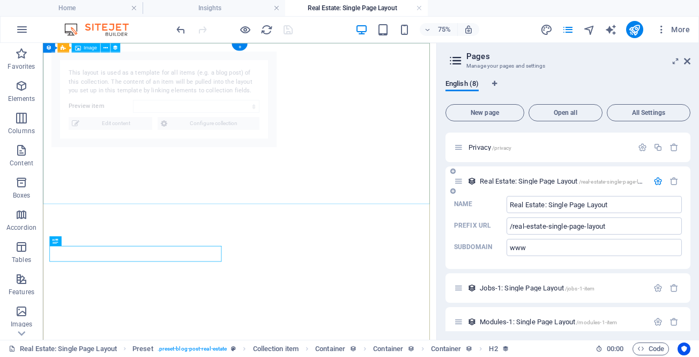
select select "68dee6319bf576f99901d0cb"
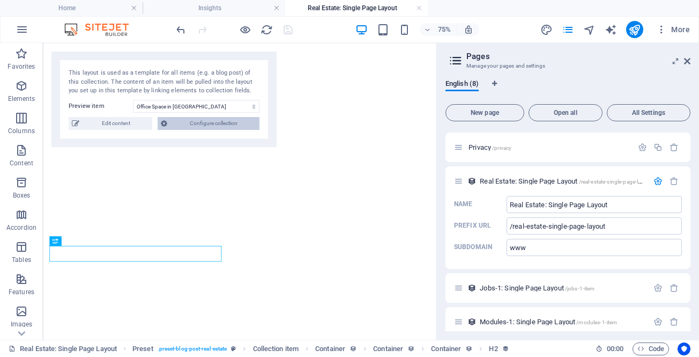
click at [180, 122] on span "Configure collection" at bounding box center [214, 123] width 86 height 13
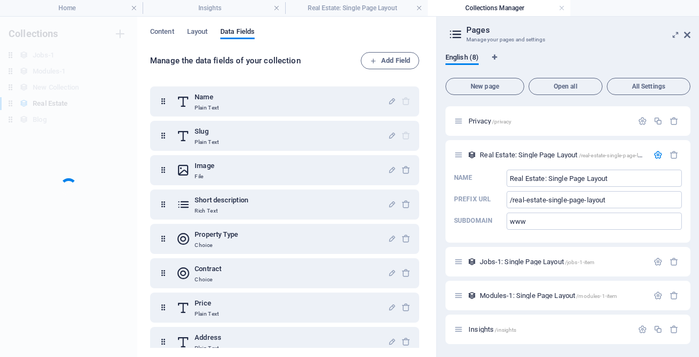
scroll to position [0, 0]
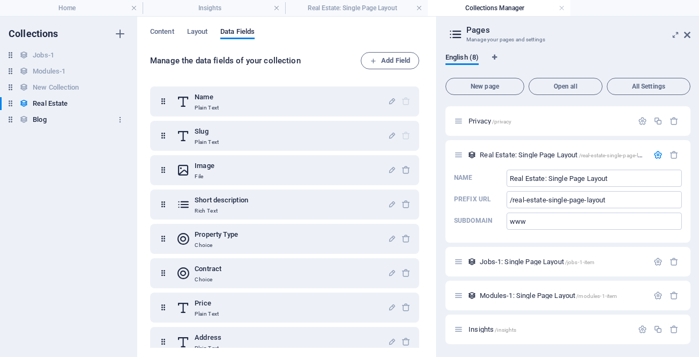
click at [38, 119] on h6 "Blog" at bounding box center [39, 119] width 13 height 13
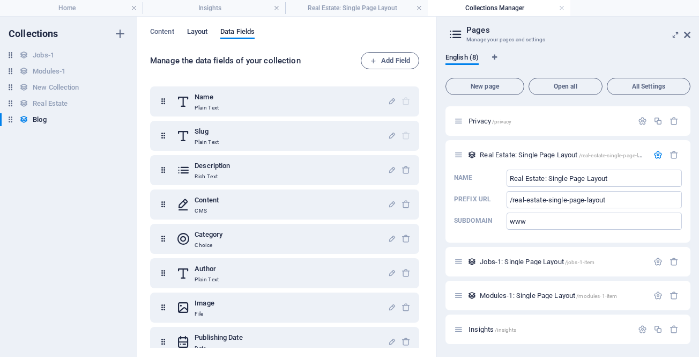
click at [193, 29] on span "Layout" at bounding box center [197, 32] width 21 height 15
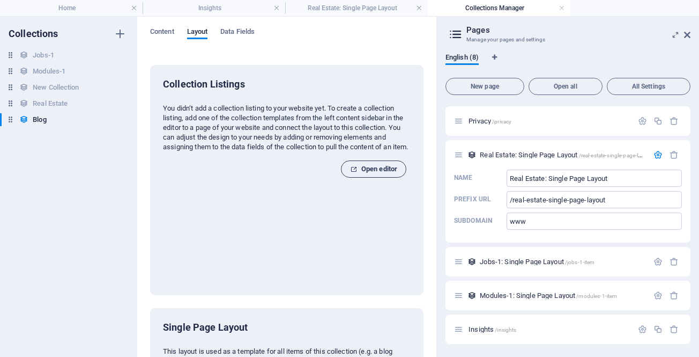
click at [364, 166] on span "Open editor" at bounding box center [373, 169] width 47 height 13
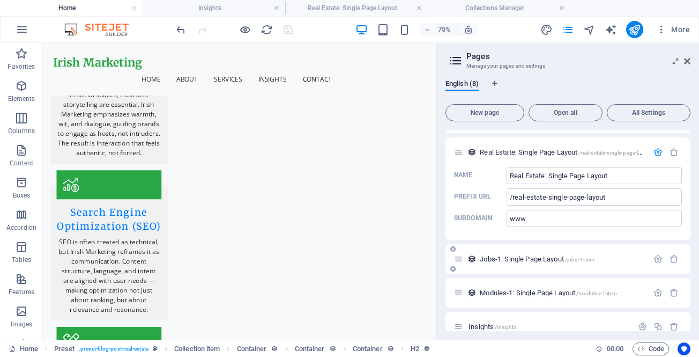
scroll to position [142, 0]
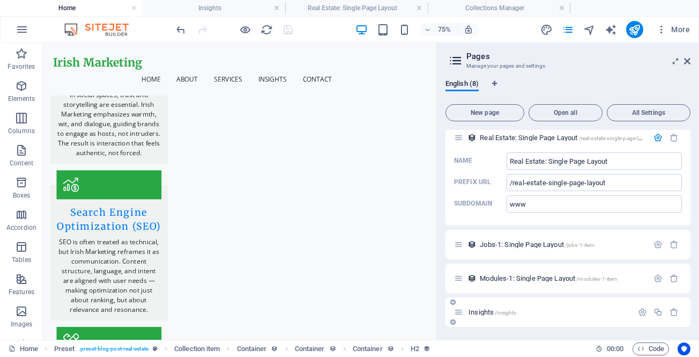
click at [529, 312] on p "Insights /insights" at bounding box center [549, 311] width 161 height 7
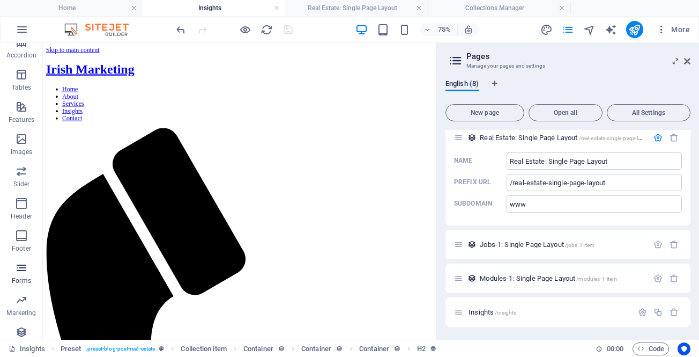
scroll to position [186, 0]
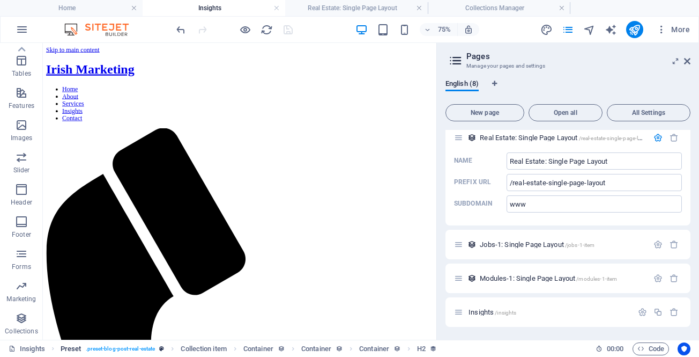
click at [99, 349] on span ". preset-blog-post-real-estate" at bounding box center [121, 348] width 70 height 13
click at [24, 345] on link "Insights" at bounding box center [27, 348] width 36 height 13
click at [661, 31] on icon "button" at bounding box center [661, 29] width 11 height 11
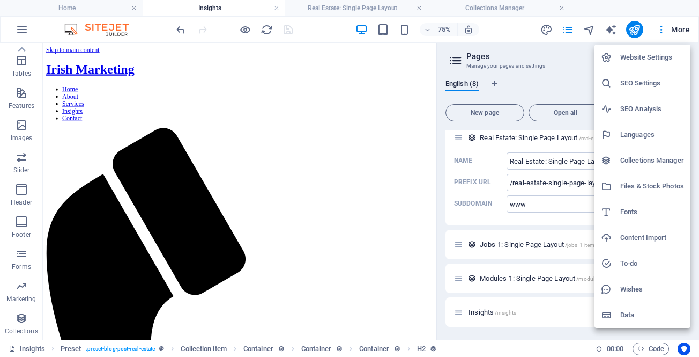
click at [646, 158] on h6 "Collections Manager" at bounding box center [653, 160] width 64 height 13
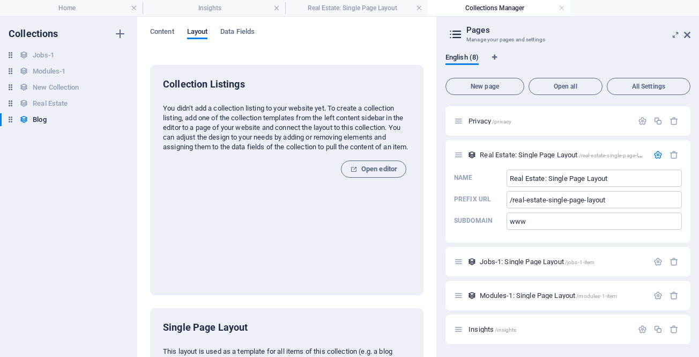
scroll to position [99, 0]
click at [158, 32] on span "Content" at bounding box center [162, 32] width 24 height 15
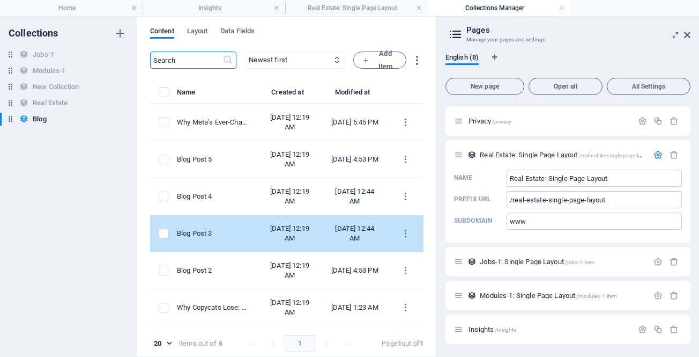
scroll to position [0, 0]
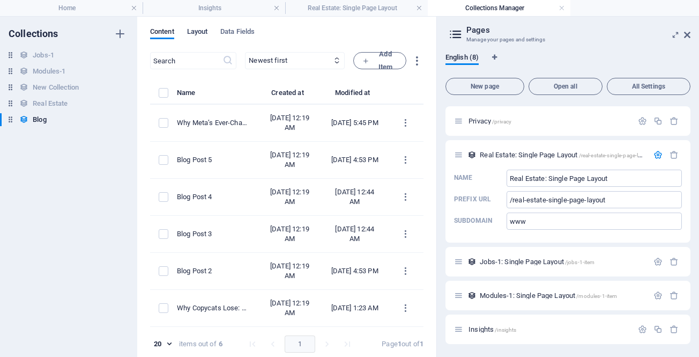
click at [190, 31] on span "Layout" at bounding box center [197, 32] width 21 height 15
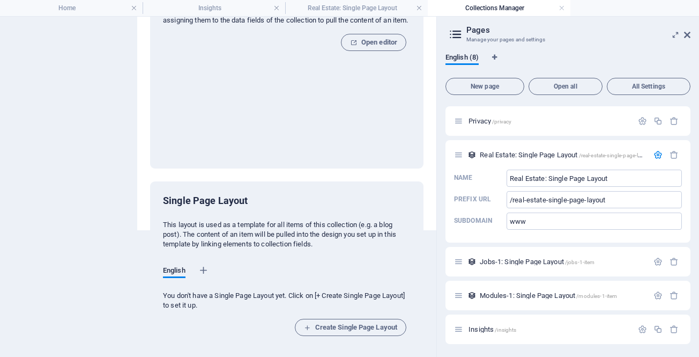
scroll to position [127, 0]
click at [350, 327] on span "Create Single Page Layout" at bounding box center [350, 326] width 93 height 13
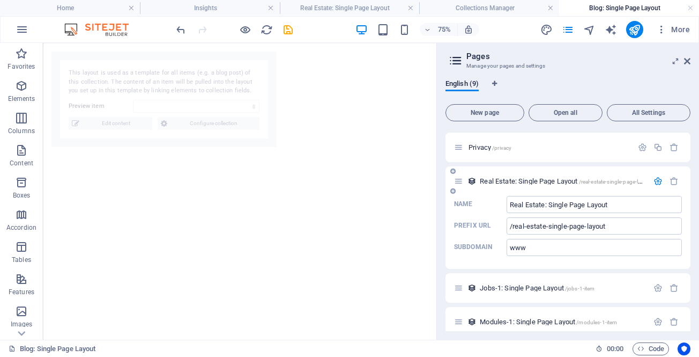
select select "68dee6309bf576f99901d0b7"
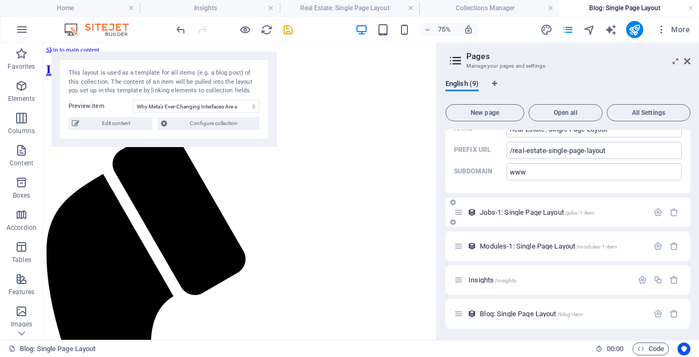
scroll to position [176, 0]
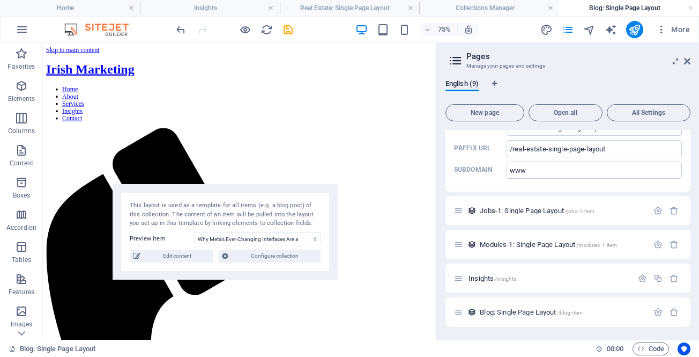
drag, startPoint x: 217, startPoint y: 55, endPoint x: 277, endPoint y: 187, distance: 145.2
click at [277, 187] on div "This layout is used as a template for all items (e.g. a blog post) of this coll…" at bounding box center [225, 231] width 225 height 95
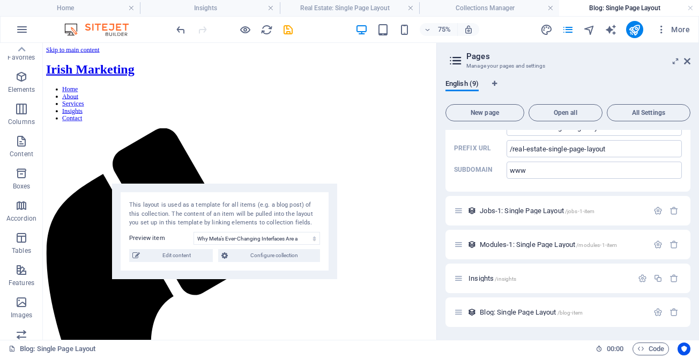
scroll to position [0, 0]
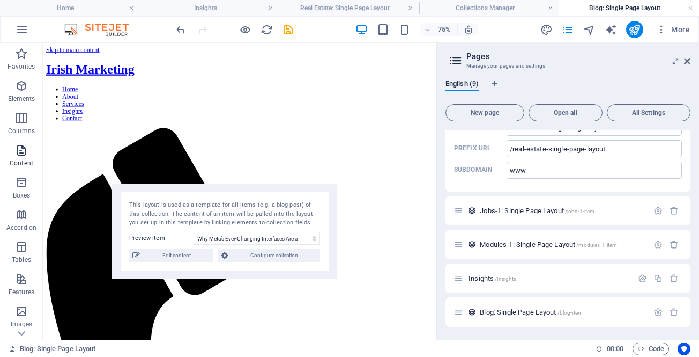
click at [17, 143] on button "Content" at bounding box center [21, 155] width 43 height 32
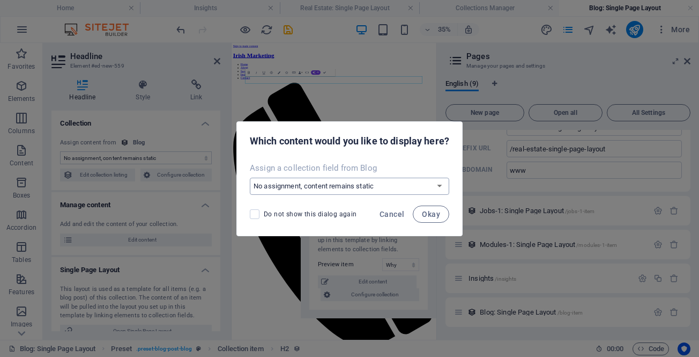
click at [347, 186] on select "No assignment, content remains static Create a new field Created at (Date) Upda…" at bounding box center [350, 186] width 200 height 17
select select "name"
click at [250, 178] on select "No assignment, content remains static Create a new field Created at (Date) Upda…" at bounding box center [350, 186] width 200 height 17
click at [430, 215] on span "Okay" at bounding box center [431, 214] width 18 height 9
select select "name"
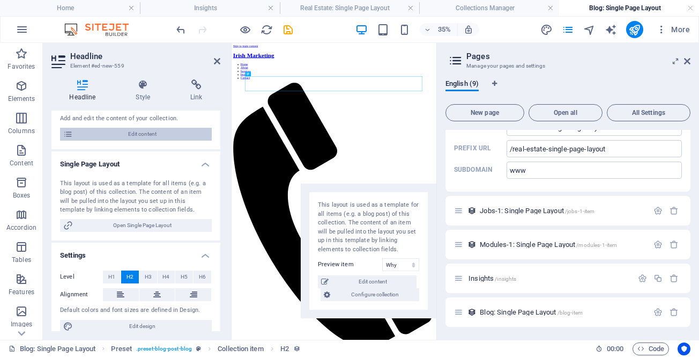
scroll to position [107, 0]
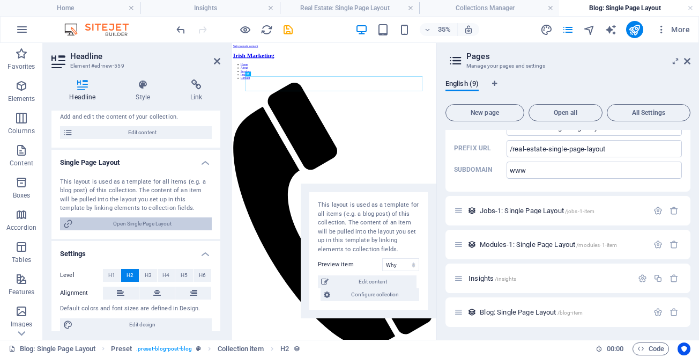
click at [143, 222] on span "Open Single Page Layout" at bounding box center [142, 223] width 132 height 13
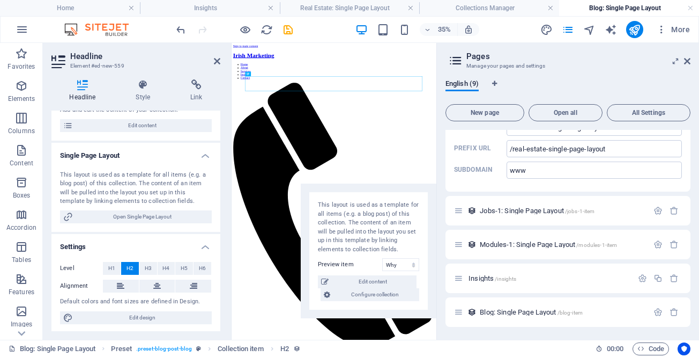
scroll to position [116, 0]
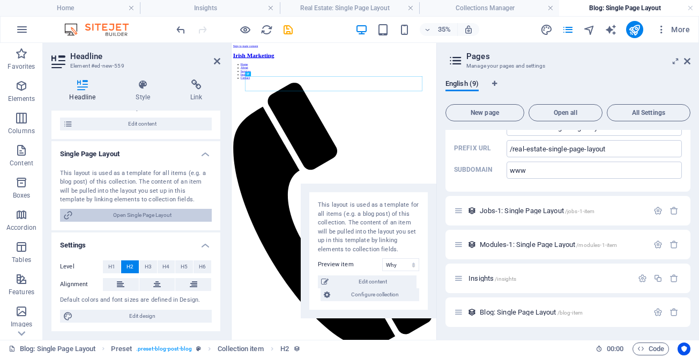
click at [132, 215] on span "Open Single Page Layout" at bounding box center [142, 215] width 132 height 13
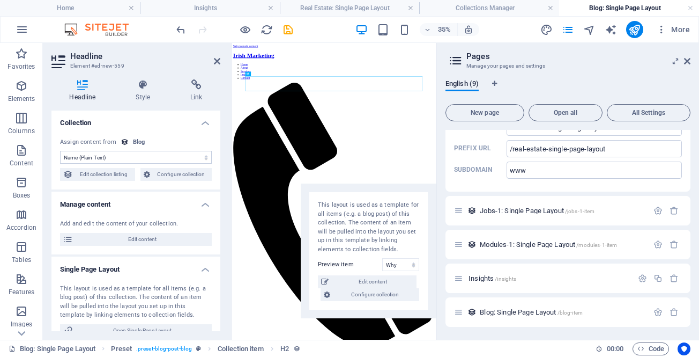
scroll to position [0, 0]
click at [17, 88] on icon "button" at bounding box center [21, 85] width 13 height 13
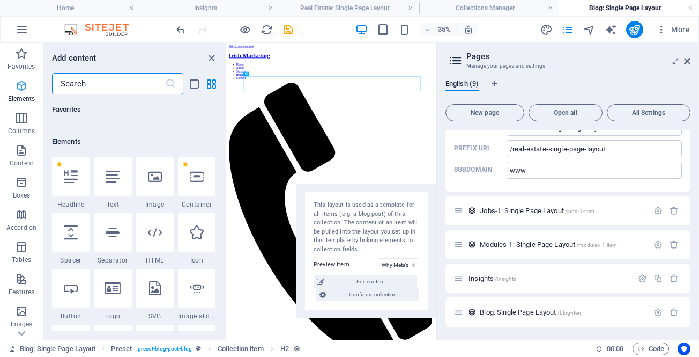
scroll to position [114, 0]
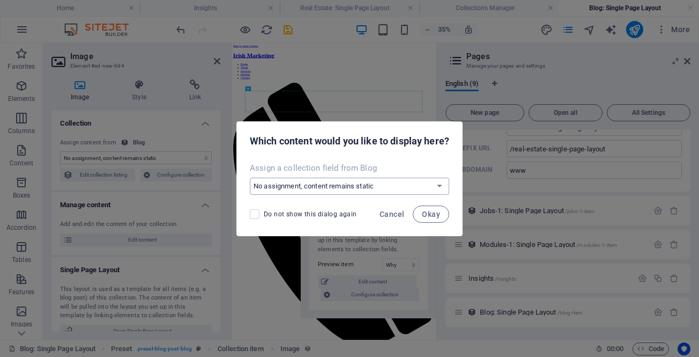
click at [314, 184] on select "No assignment, content remains static Create a new field Created at (Date) Upda…" at bounding box center [350, 186] width 200 height 17
select select "image"
click at [250, 178] on select "No assignment, content remains static Create a new field Created at (Date) Upda…" at bounding box center [350, 186] width 200 height 17
click at [425, 214] on span "Okay" at bounding box center [431, 214] width 18 height 9
select select "image"
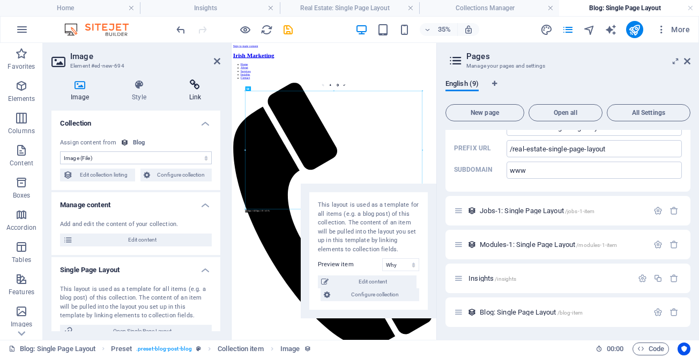
click at [194, 84] on icon at bounding box center [195, 84] width 50 height 11
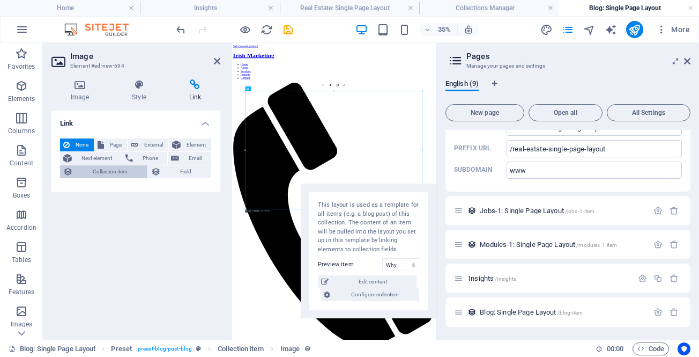
click at [122, 170] on span "Collection item" at bounding box center [110, 171] width 68 height 13
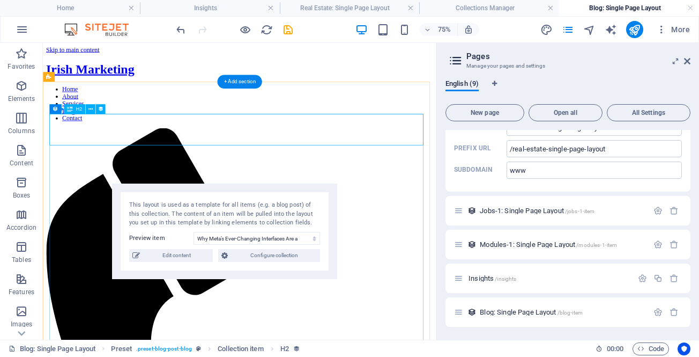
select select "name"
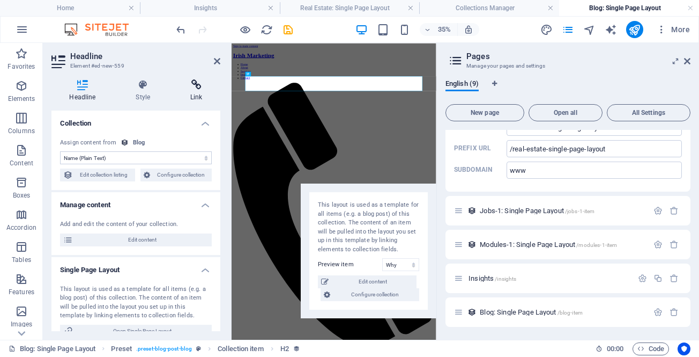
click at [200, 84] on icon at bounding box center [197, 84] width 48 height 11
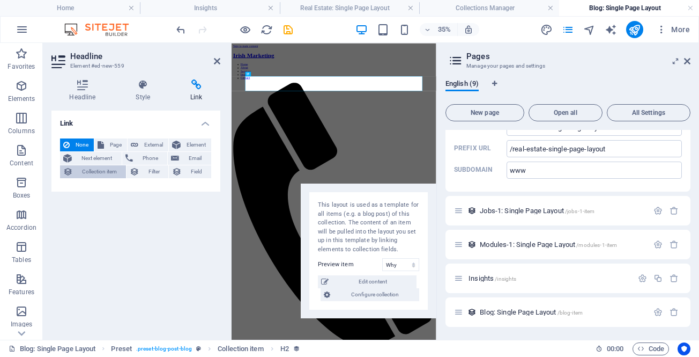
click at [104, 171] on span "Collection item" at bounding box center [99, 171] width 47 height 13
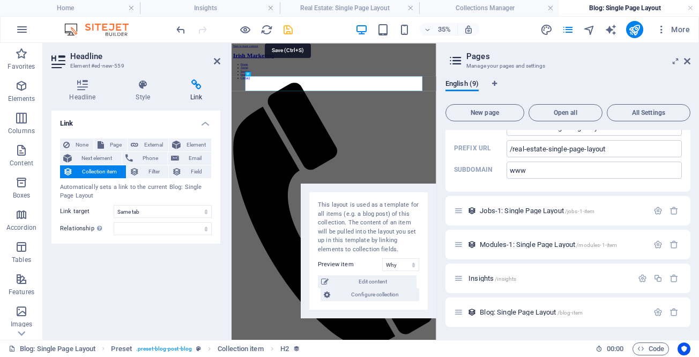
click at [288, 29] on icon "save" at bounding box center [288, 30] width 12 height 12
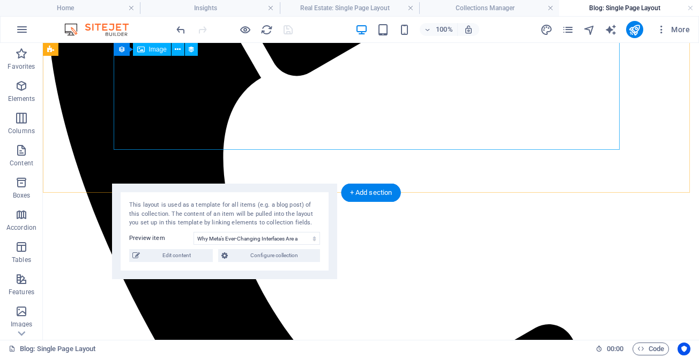
scroll to position [375, 0]
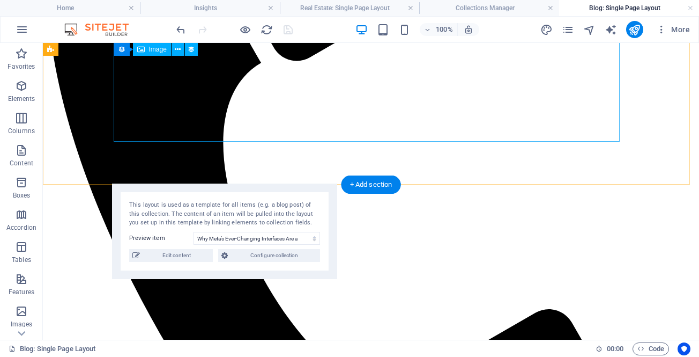
select select
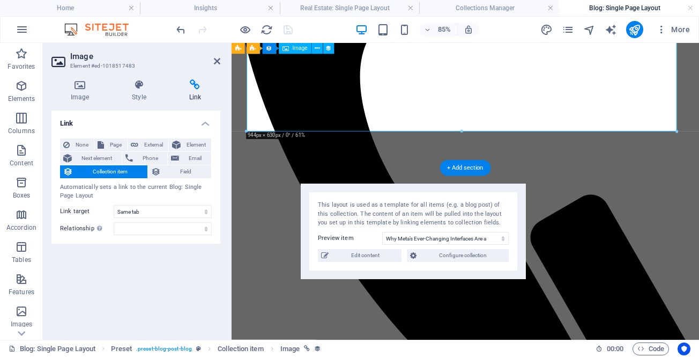
scroll to position [370, 0]
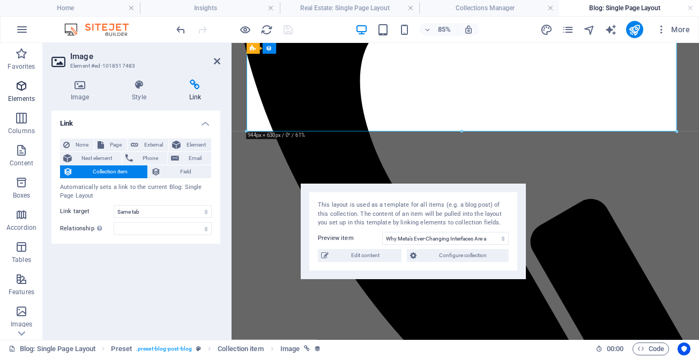
click at [18, 92] on icon "button" at bounding box center [21, 85] width 13 height 13
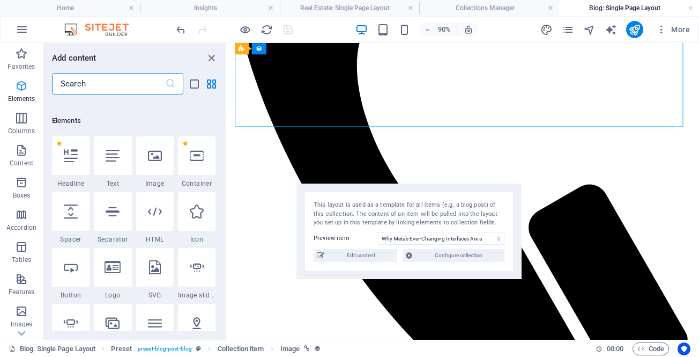
scroll to position [114, 0]
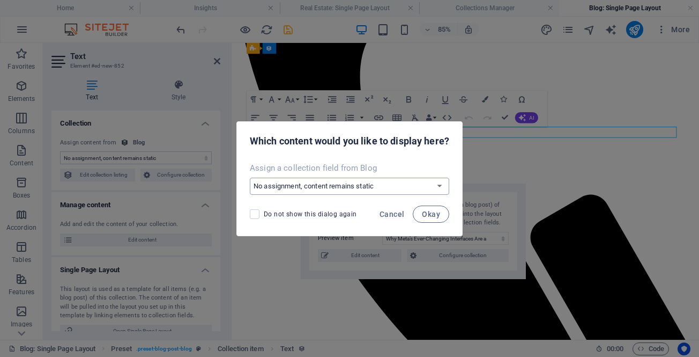
click at [307, 180] on select "No assignment, content remains static Create a new field Created at (Date) Upda…" at bounding box center [350, 186] width 200 height 17
select select "publishing_date"
click at [250, 178] on select "No assignment, content remains static Create a new field Created at (Date) Upda…" at bounding box center [350, 186] width 200 height 17
click at [426, 215] on span "Okay" at bounding box center [431, 214] width 18 height 9
select select "publishing_date"
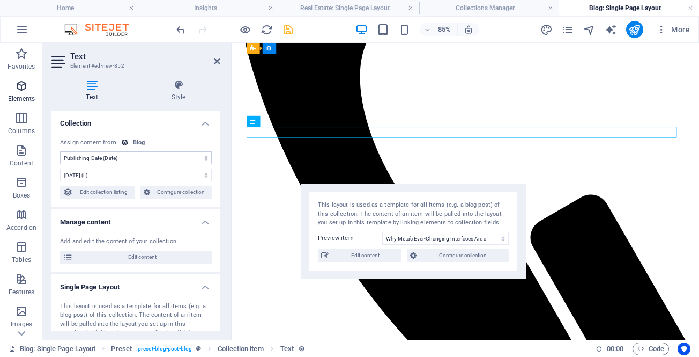
click at [19, 87] on icon "button" at bounding box center [21, 85] width 13 height 13
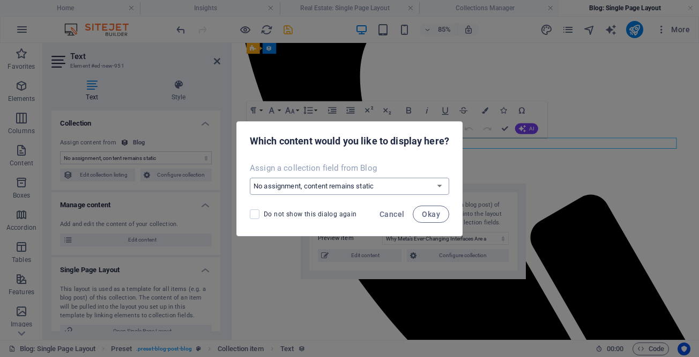
click at [309, 188] on select "No assignment, content remains static Create a new field Created at (Date) Upda…" at bounding box center [350, 186] width 200 height 17
select select "author"
click at [250, 178] on select "No assignment, content remains static Create a new field Created at (Date) Upda…" at bounding box center [350, 186] width 200 height 17
click at [426, 215] on span "Okay" at bounding box center [431, 214] width 18 height 9
select select "author"
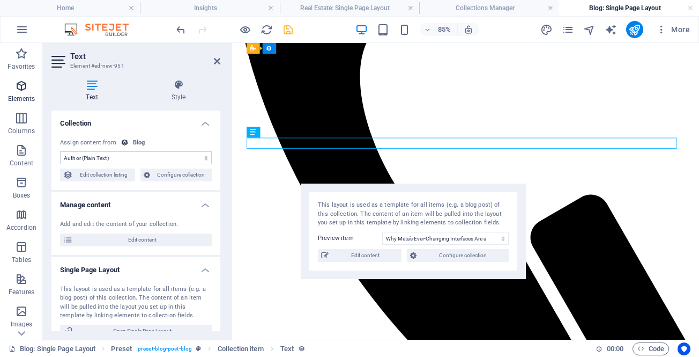
click at [18, 86] on icon "button" at bounding box center [21, 85] width 13 height 13
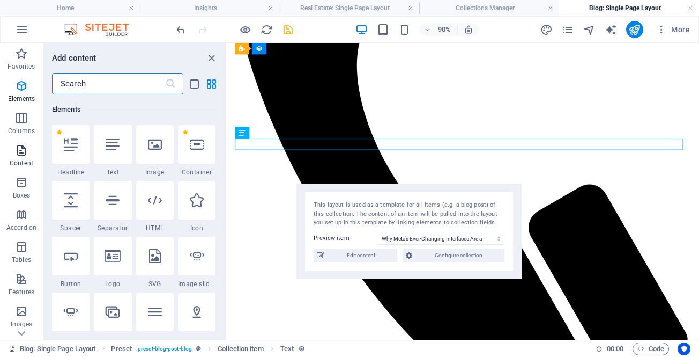
click at [24, 147] on icon "button" at bounding box center [21, 150] width 13 height 13
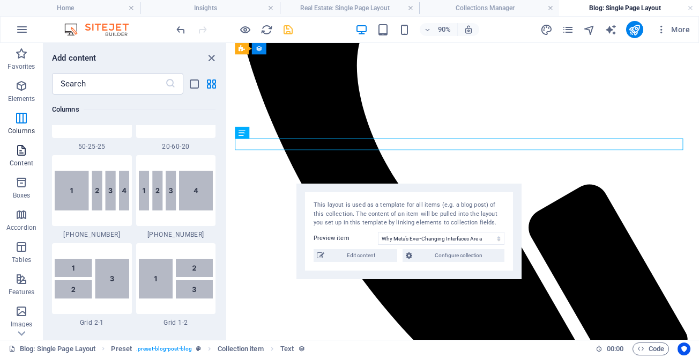
scroll to position [1877, 0]
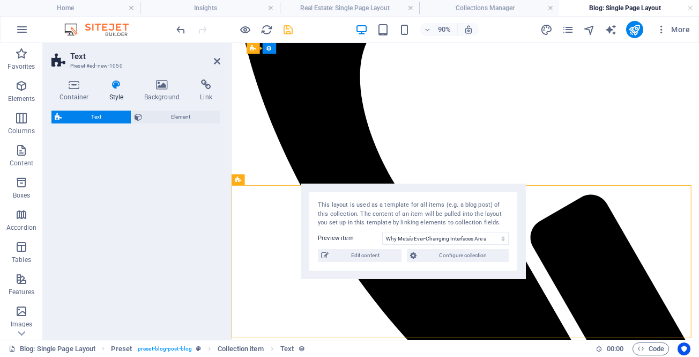
select select "preset-text-v2-default"
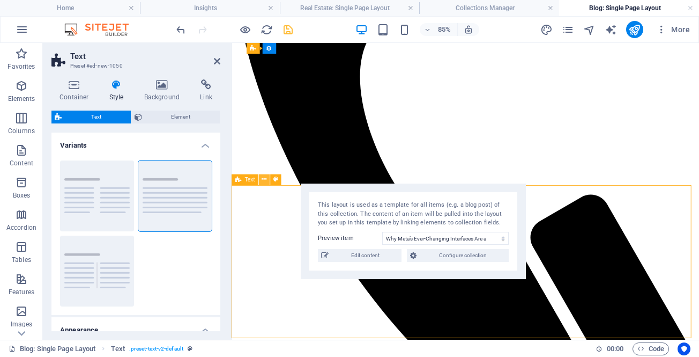
click at [265, 179] on icon at bounding box center [264, 180] width 5 height 10
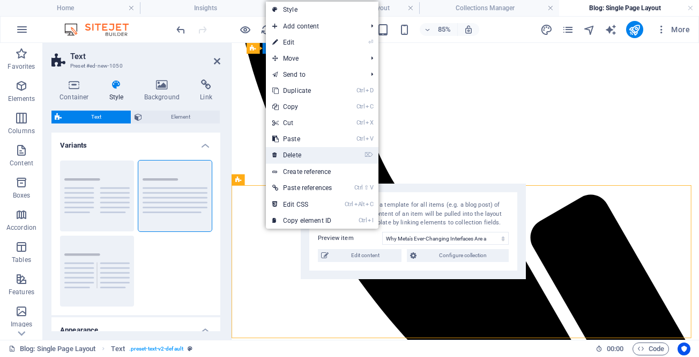
click at [322, 153] on link "⌦ Delete" at bounding box center [302, 155] width 72 height 16
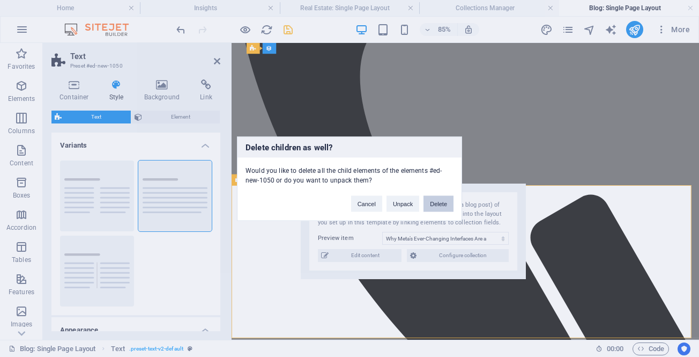
click at [437, 204] on button "Delete" at bounding box center [439, 203] width 30 height 16
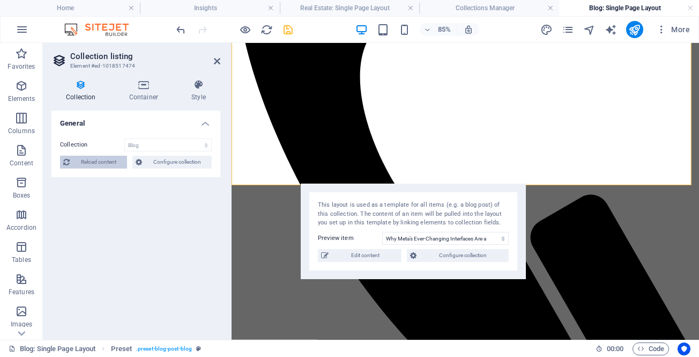
click at [108, 160] on span "Reload content" at bounding box center [98, 162] width 51 height 13
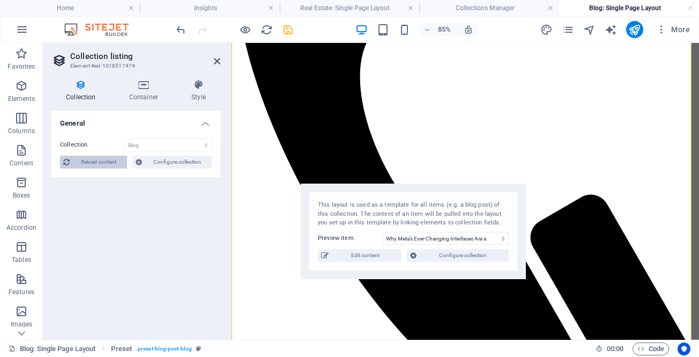
scroll to position [51, 0]
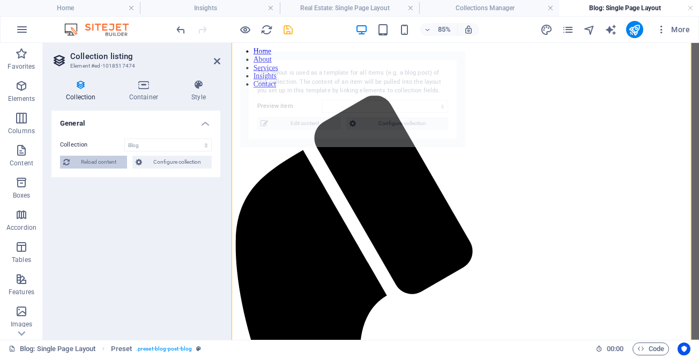
select select "68dee6309bf576f99901d0b7"
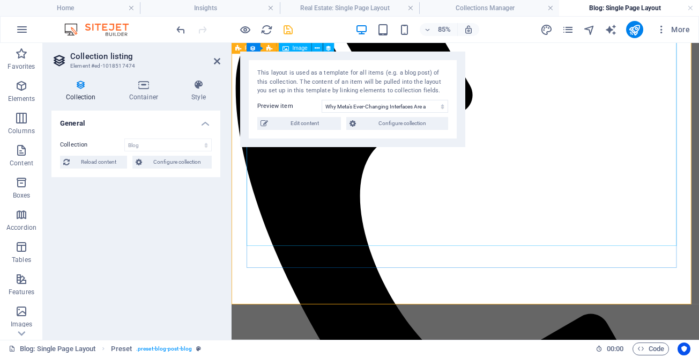
scroll to position [289, 0]
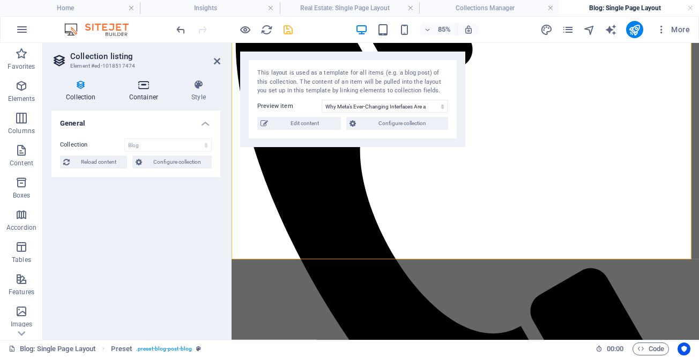
click at [143, 84] on icon at bounding box center [144, 84] width 58 height 11
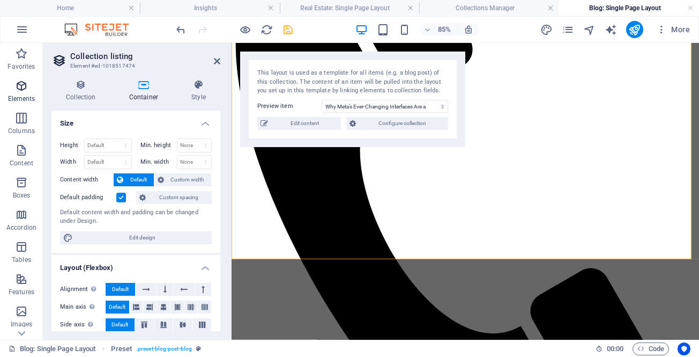
click at [19, 88] on icon "button" at bounding box center [21, 85] width 13 height 13
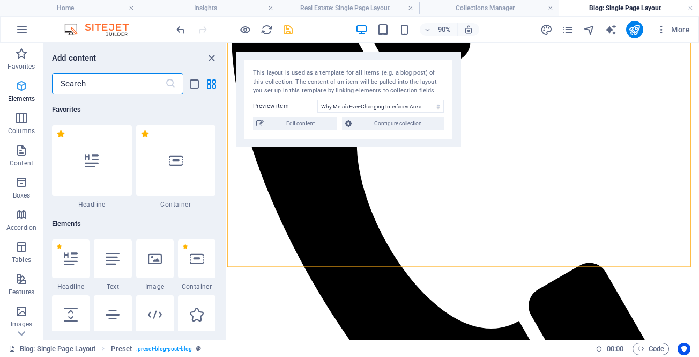
scroll to position [114, 0]
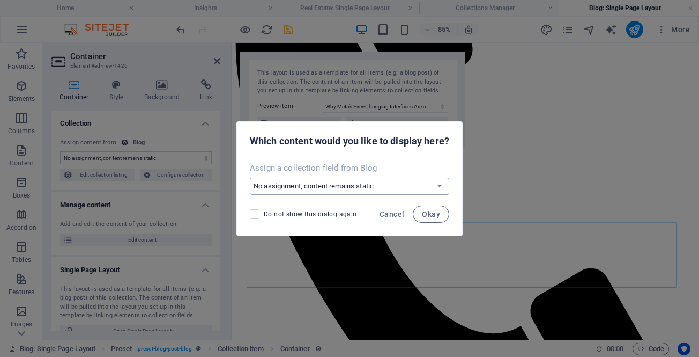
click at [341, 181] on select "No assignment, content remains static Create a new field Created at (Date) Upda…" at bounding box center [350, 186] width 200 height 17
select select "content"
click at [250, 178] on select "No assignment, content remains static Create a new field Created at (Date) Upda…" at bounding box center [350, 186] width 200 height 17
click at [426, 211] on span "Okay" at bounding box center [431, 214] width 18 height 9
select select "content"
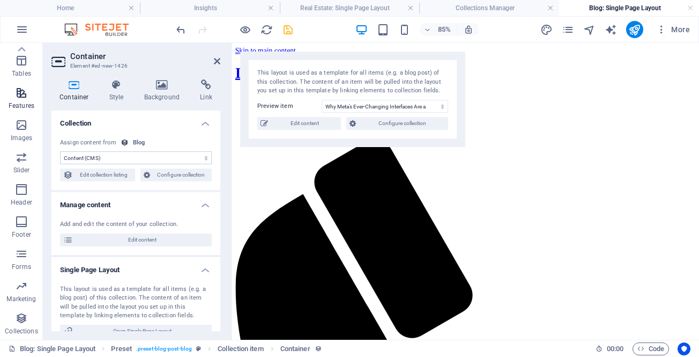
scroll to position [0, 0]
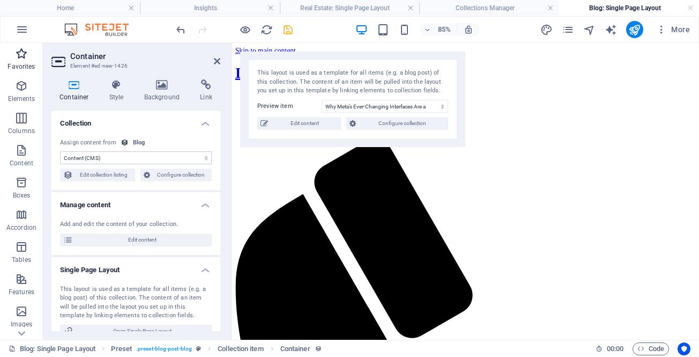
click at [24, 59] on icon "button" at bounding box center [21, 53] width 13 height 13
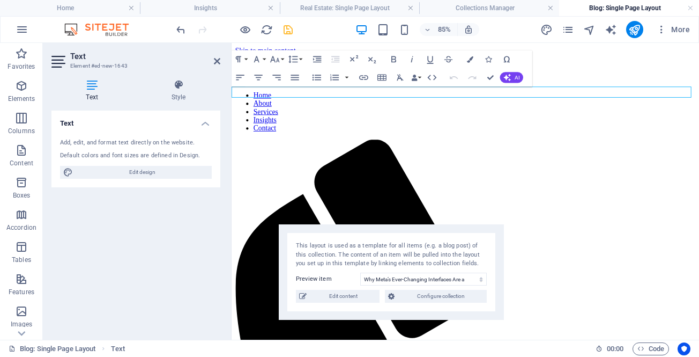
drag, startPoint x: 315, startPoint y: 58, endPoint x: 353, endPoint y: 232, distance: 177.4
click at [353, 232] on div "This layout is used as a template for all items (e.g. a blog post) of this coll…" at bounding box center [391, 271] width 225 height 95
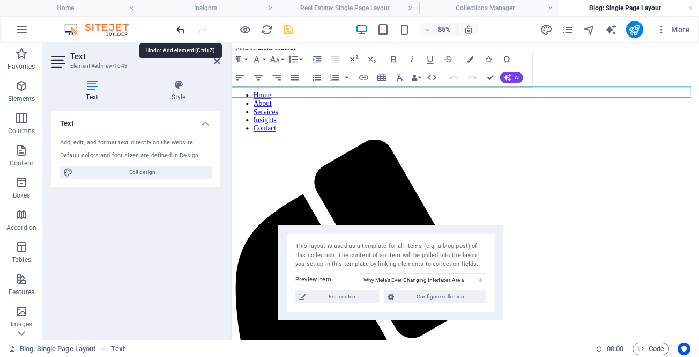
drag, startPoint x: 177, startPoint y: 26, endPoint x: 186, endPoint y: 26, distance: 8.6
click at [176, 26] on icon "undo" at bounding box center [181, 30] width 12 height 12
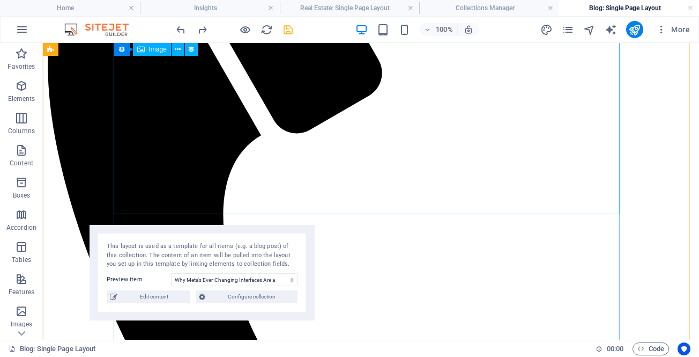
scroll to position [375, 0]
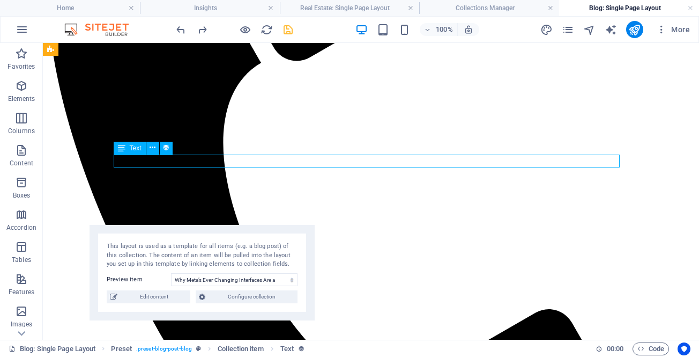
select select "author"
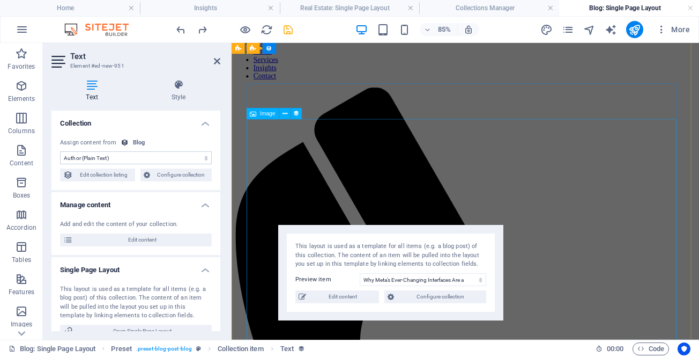
scroll to position [0, 0]
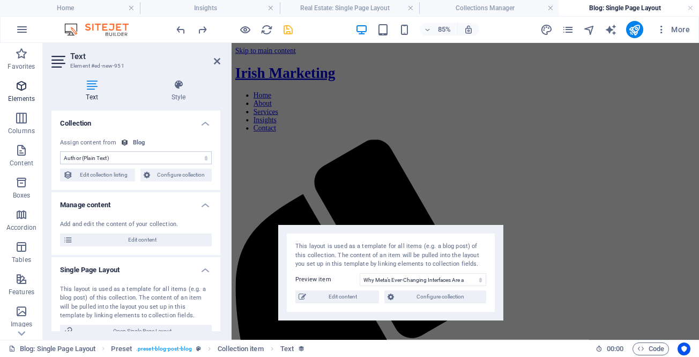
click at [13, 86] on span "Elements" at bounding box center [21, 92] width 43 height 26
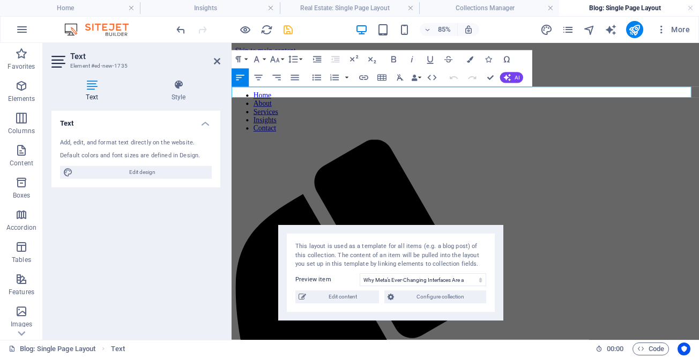
click at [174, 29] on div "85% More" at bounding box center [350, 30] width 698 height 26
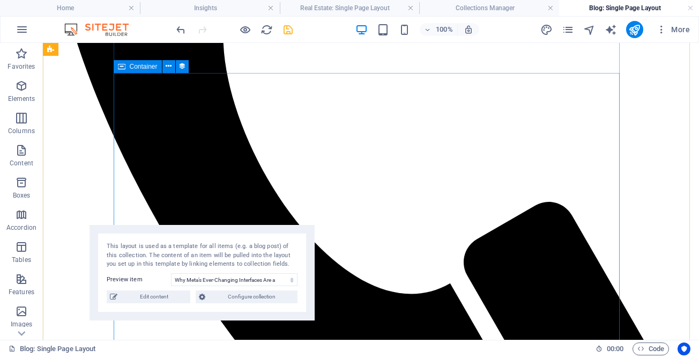
scroll to position [375, 0]
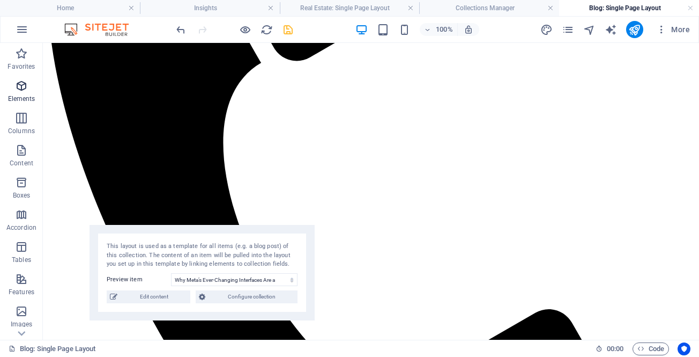
click at [18, 87] on icon "button" at bounding box center [21, 85] width 13 height 13
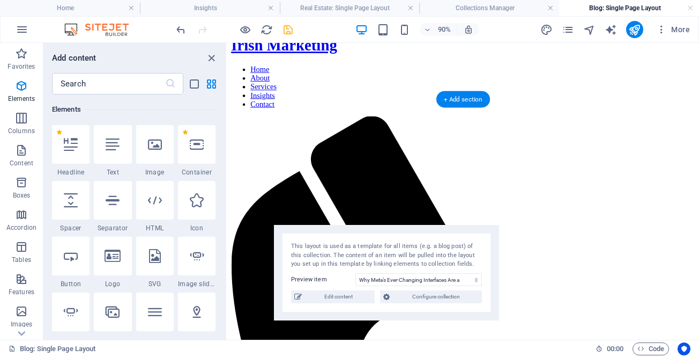
scroll to position [0, 0]
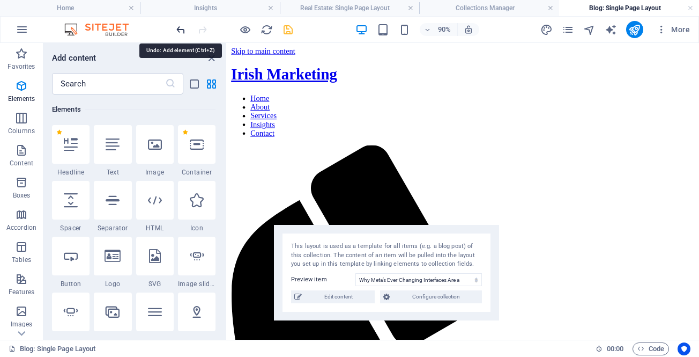
click at [179, 27] on icon "undo" at bounding box center [181, 30] width 12 height 12
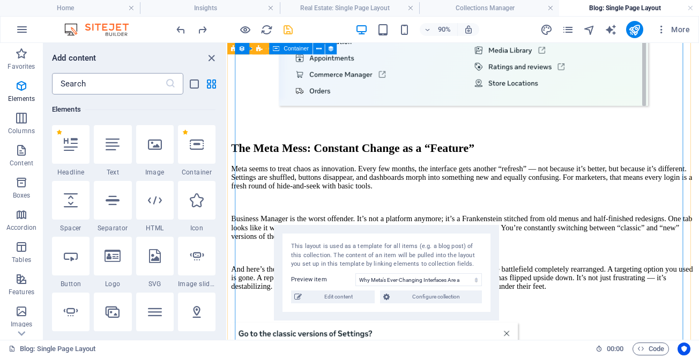
scroll to position [1877, 0]
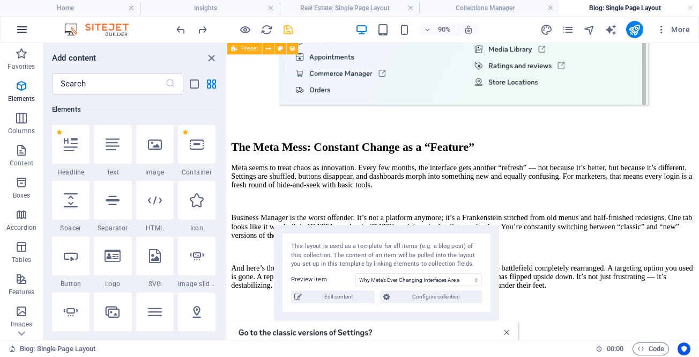
click at [20, 29] on icon "button" at bounding box center [22, 29] width 13 height 13
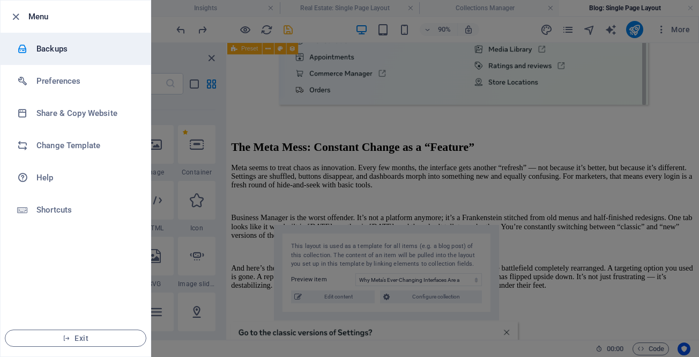
click at [46, 48] on h6 "Backups" at bounding box center [85, 48] width 99 height 13
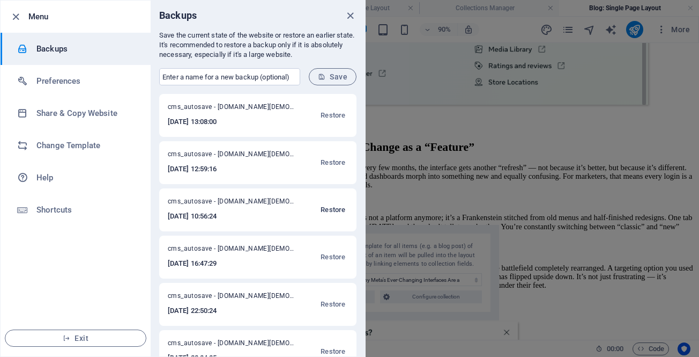
click at [333, 208] on span "Restore" at bounding box center [333, 209] width 25 height 13
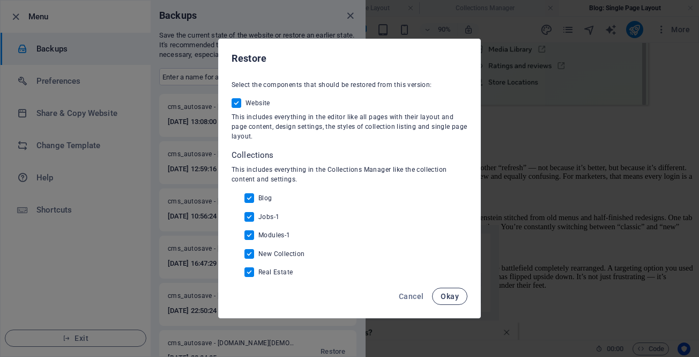
click at [447, 298] on span "Okay" at bounding box center [450, 296] width 18 height 9
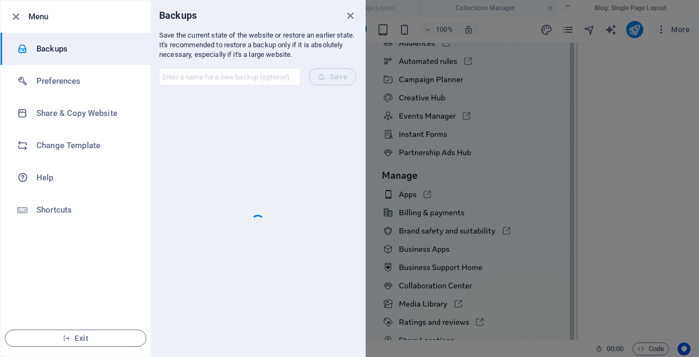
scroll to position [1883, 0]
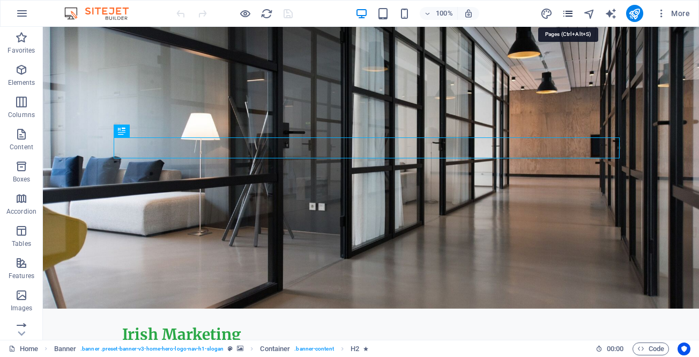
click at [571, 13] on icon "pages" at bounding box center [568, 14] width 12 height 12
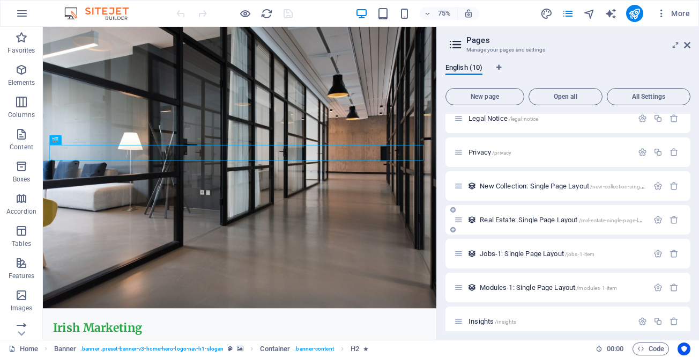
scroll to position [121, 0]
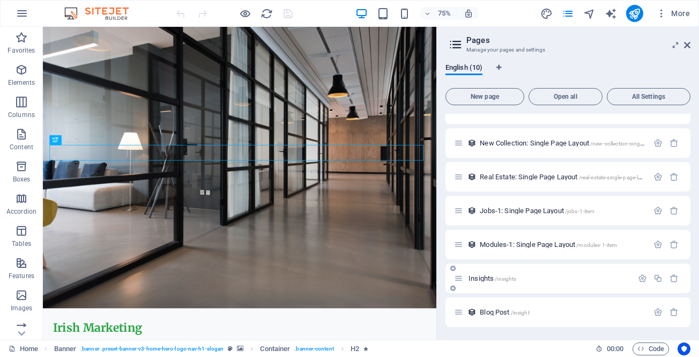
click at [482, 278] on span "Insights /insights" at bounding box center [493, 278] width 48 height 8
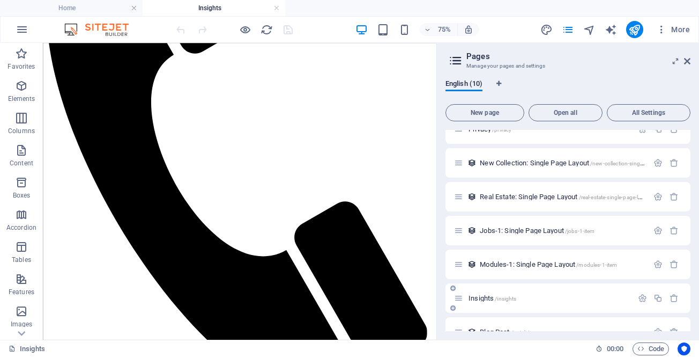
scroll to position [137, 0]
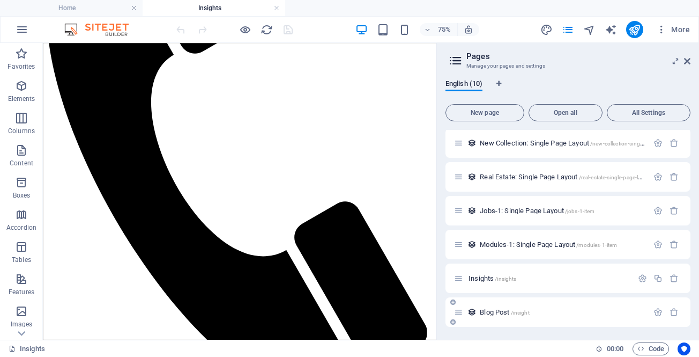
click at [493, 310] on span "Blog Post /insight" at bounding box center [504, 312] width 49 height 8
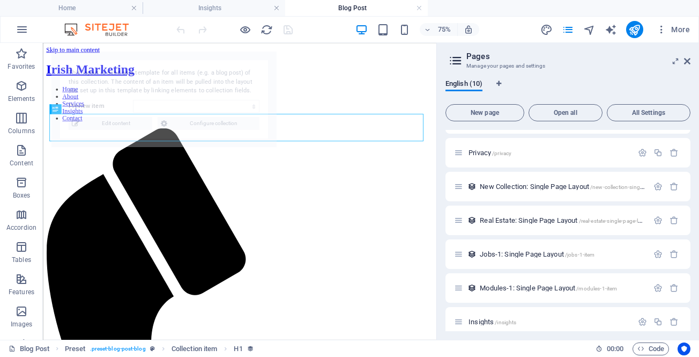
scroll to position [0, 0]
select select "68e3a4cf61e4f9403d0aa201"
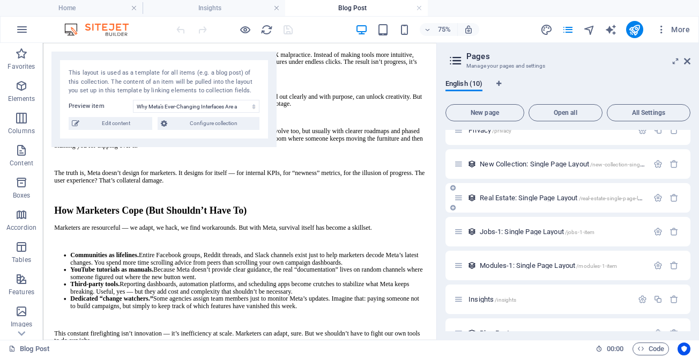
scroll to position [137, 0]
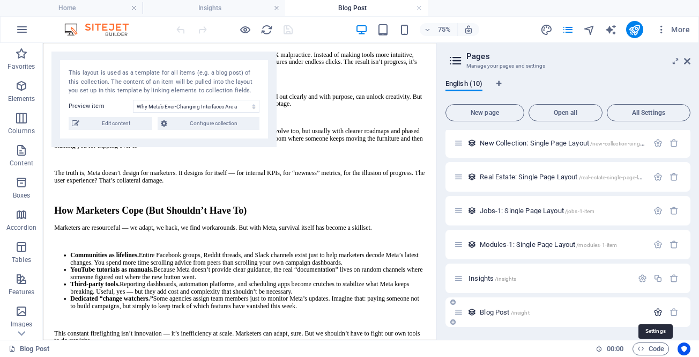
click at [654, 311] on icon "button" at bounding box center [658, 311] width 9 height 9
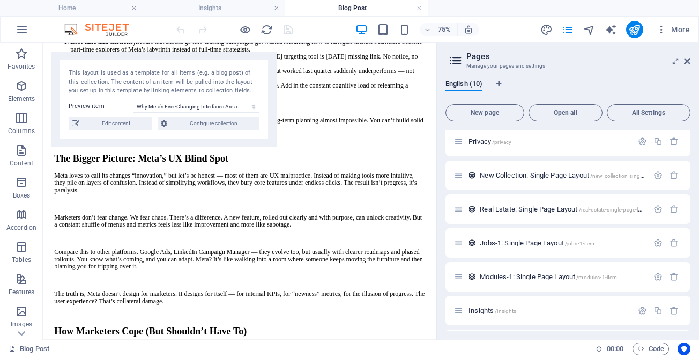
scroll to position [107, 0]
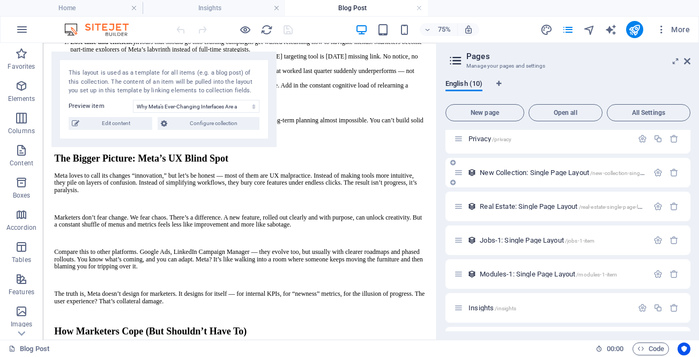
click at [514, 173] on span "New Collection: Single Page Layout /new-collection-single-page-layout" at bounding box center [577, 172] width 194 height 8
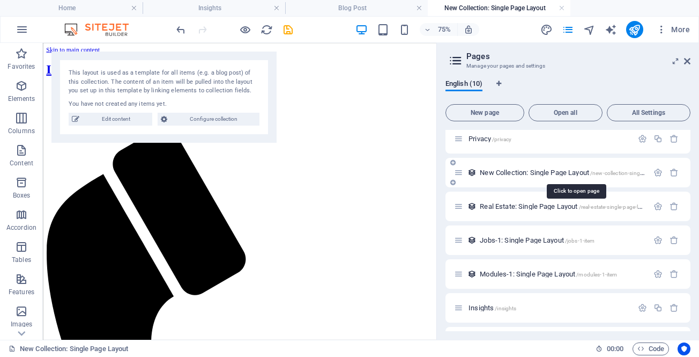
scroll to position [0, 0]
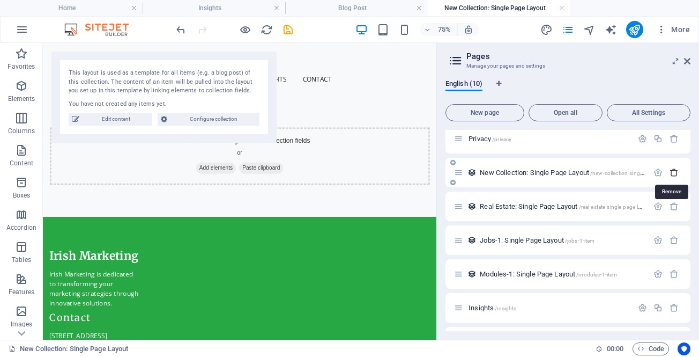
click at [673, 173] on icon "button" at bounding box center [674, 172] width 9 height 9
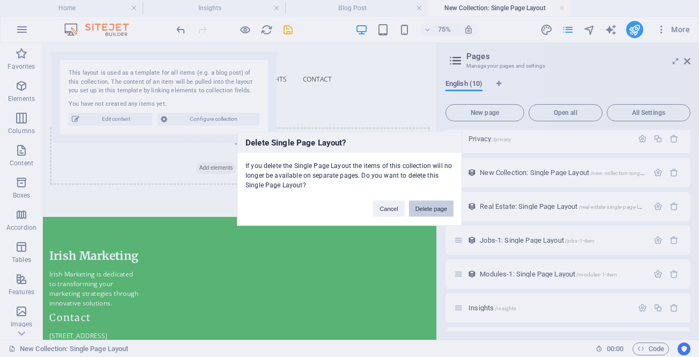
click at [423, 204] on button "Delete page" at bounding box center [431, 208] width 45 height 16
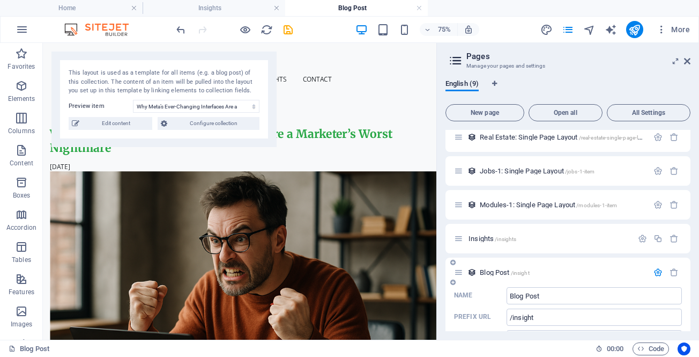
scroll to position [176, 0]
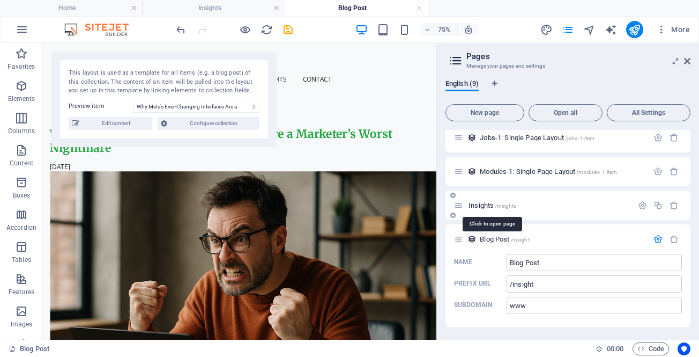
click at [480, 204] on span "Insights /insights" at bounding box center [493, 205] width 48 height 8
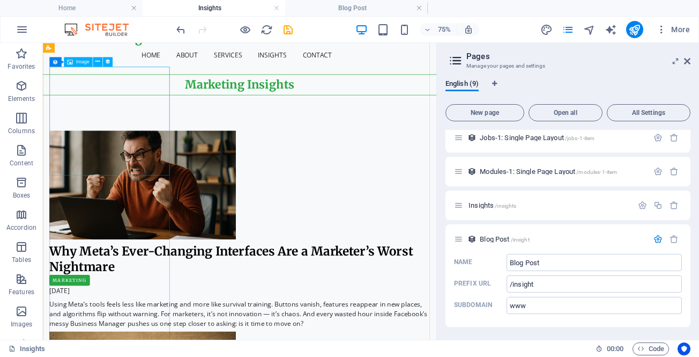
scroll to position [0, 0]
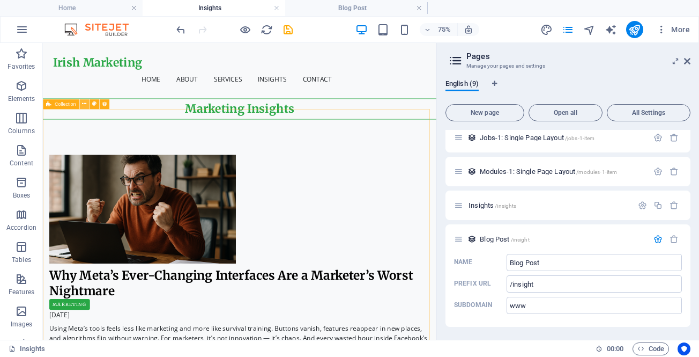
click at [83, 104] on icon at bounding box center [84, 104] width 4 height 9
click at [82, 102] on icon at bounding box center [84, 104] width 4 height 9
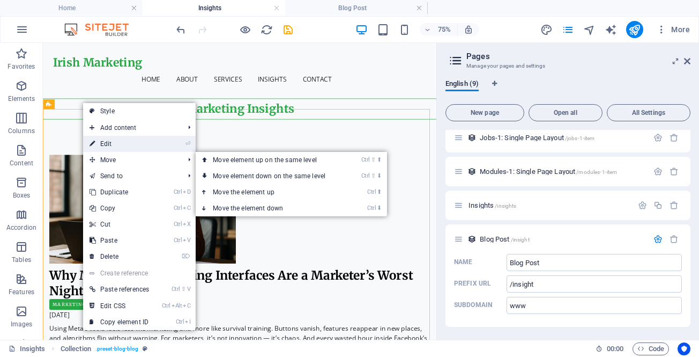
click at [127, 144] on link "⏎ Edit" at bounding box center [119, 144] width 72 height 16
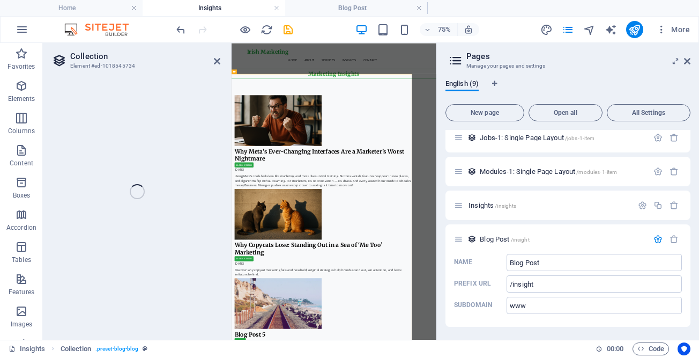
select select "columns.publishing_date_DESC"
select select "columns.status"
select select "columns.publishing_date"
select select "past"
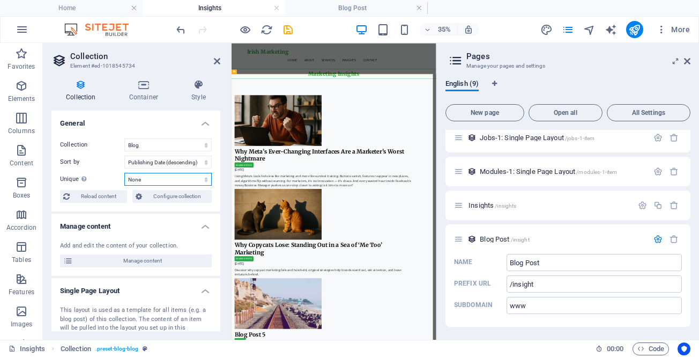
click at [156, 179] on select "None Name Slug Description Content Category Author Image Publishing Date Status" at bounding box center [167, 179] width 87 height 13
click at [114, 182] on label "Unique Display only unique values. Leave disabled if unclear." at bounding box center [92, 179] width 64 height 13
click at [124, 182] on select "None Name Slug Description Content Category Author Image Publishing Date Status" at bounding box center [167, 179] width 87 height 13
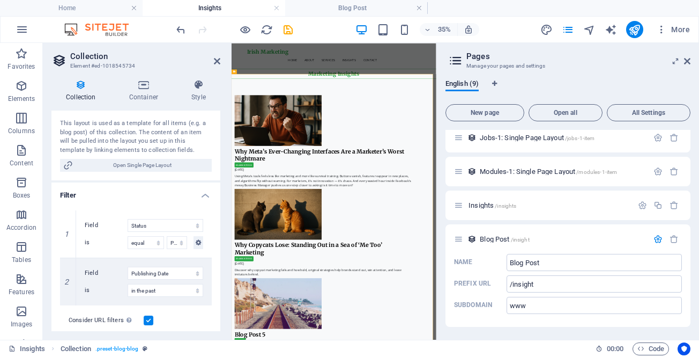
scroll to position [182, 0]
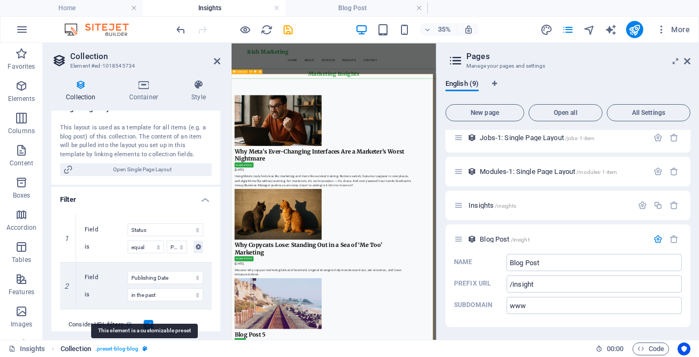
click at [145, 349] on icon "breadcrumb" at bounding box center [145, 348] width 5 height 6
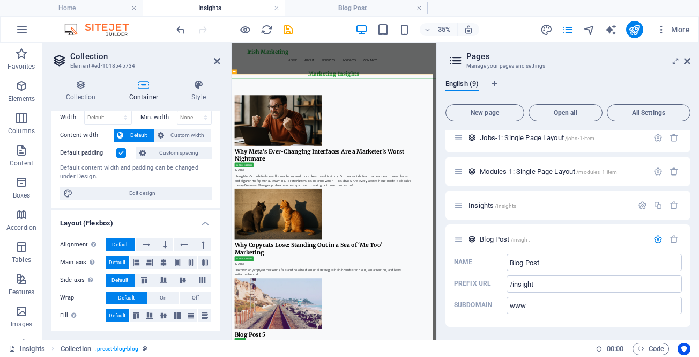
scroll to position [0, 0]
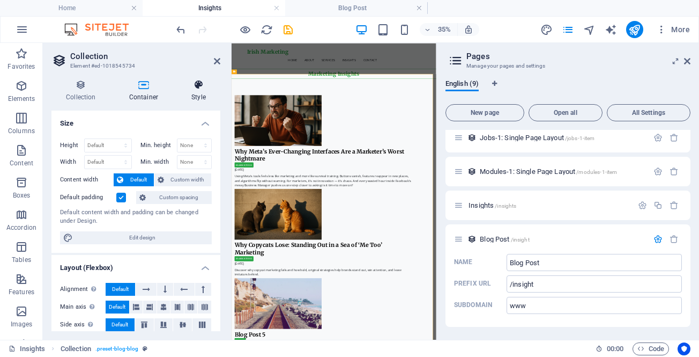
click at [198, 88] on icon at bounding box center [198, 84] width 43 height 11
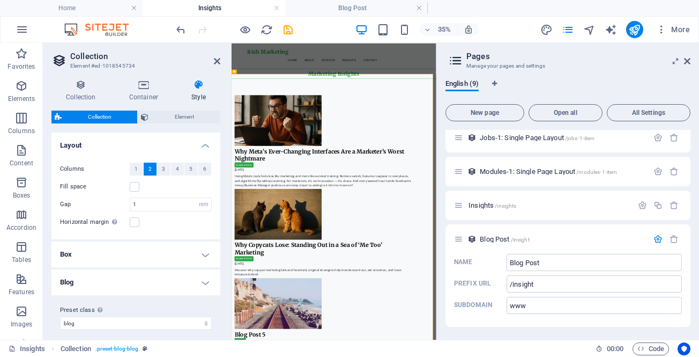
scroll to position [7, 0]
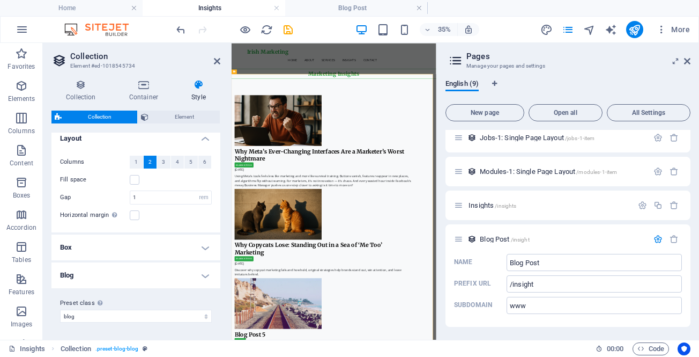
click at [167, 278] on h4 "Blog" at bounding box center [135, 275] width 169 height 26
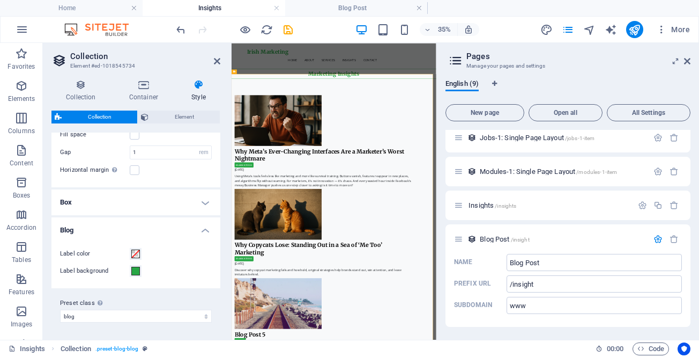
scroll to position [0, 0]
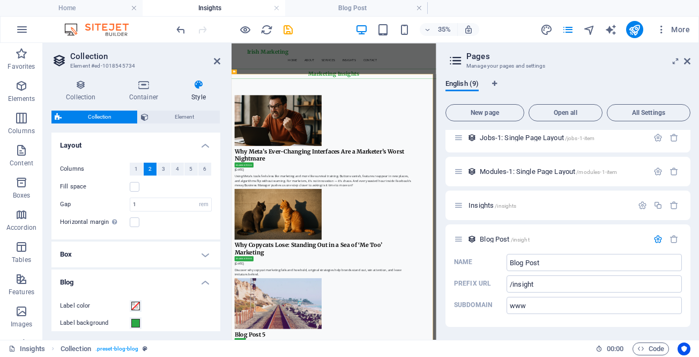
click at [168, 252] on h4 "Box" at bounding box center [135, 254] width 169 height 26
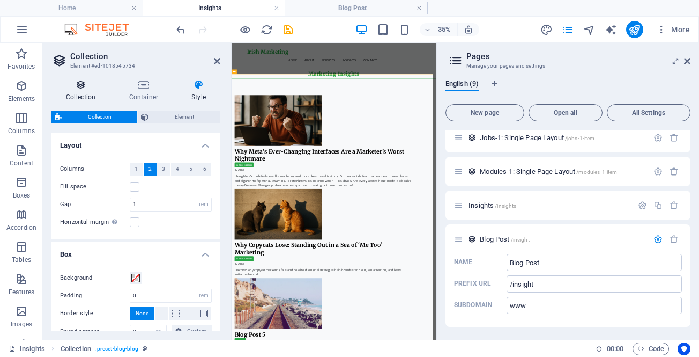
click at [86, 87] on icon at bounding box center [80, 84] width 59 height 11
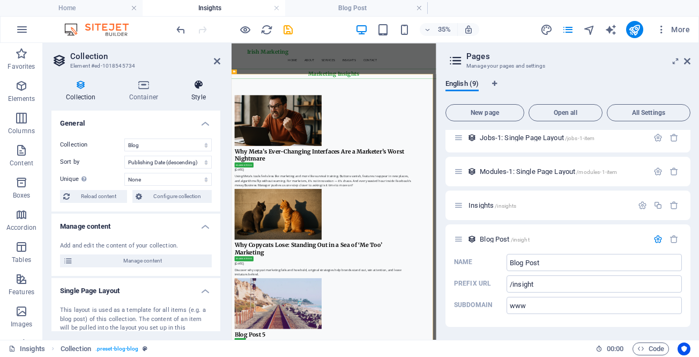
click at [200, 85] on icon at bounding box center [198, 84] width 43 height 11
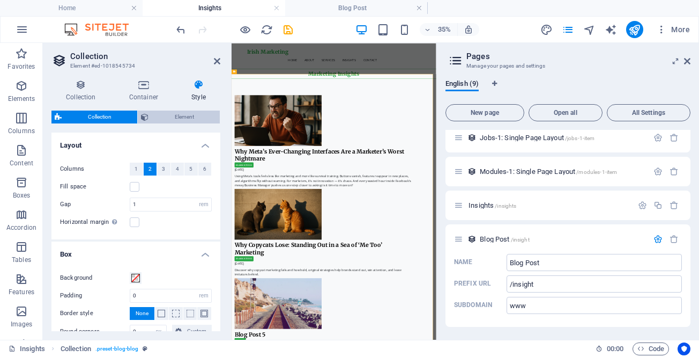
click at [183, 116] on span "Element" at bounding box center [184, 116] width 65 height 13
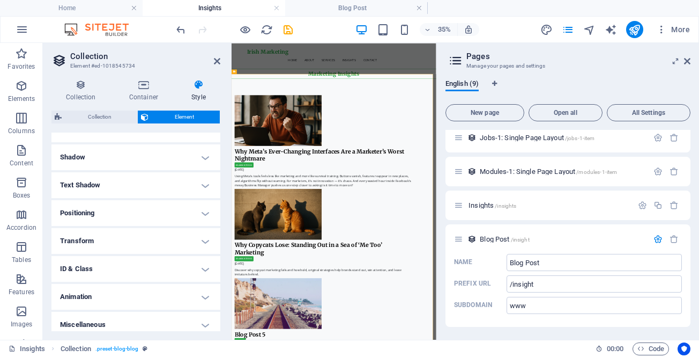
scroll to position [140, 0]
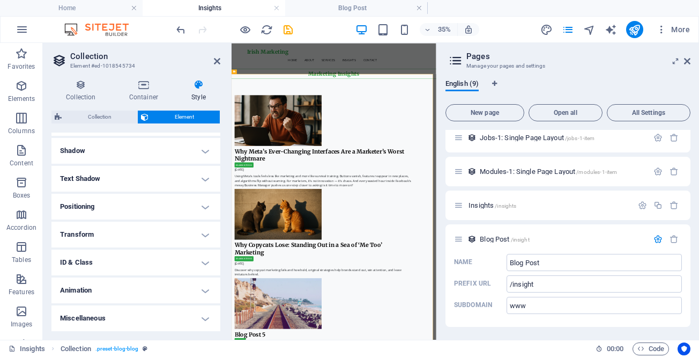
click at [179, 263] on h4 "ID & Class" at bounding box center [135, 262] width 169 height 26
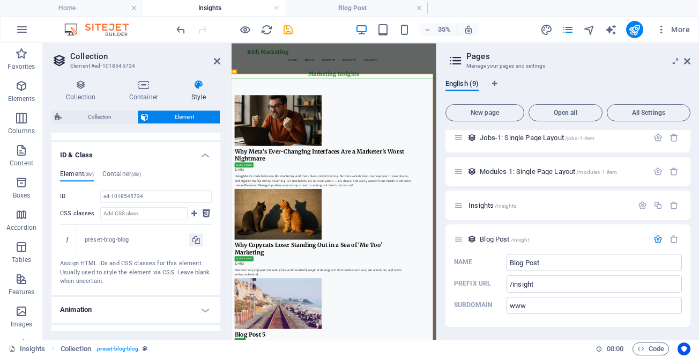
scroll to position [267, 0]
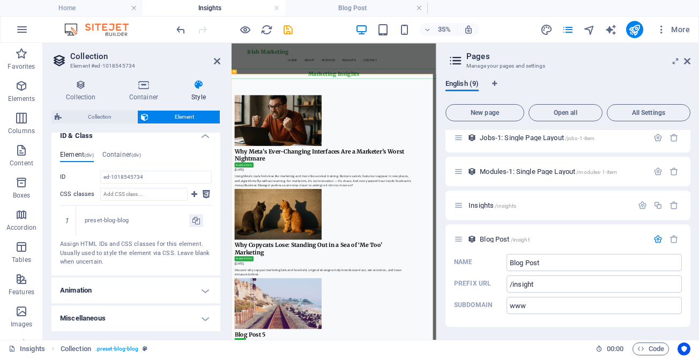
click at [155, 312] on h4 "Miscellaneous" at bounding box center [135, 318] width 169 height 26
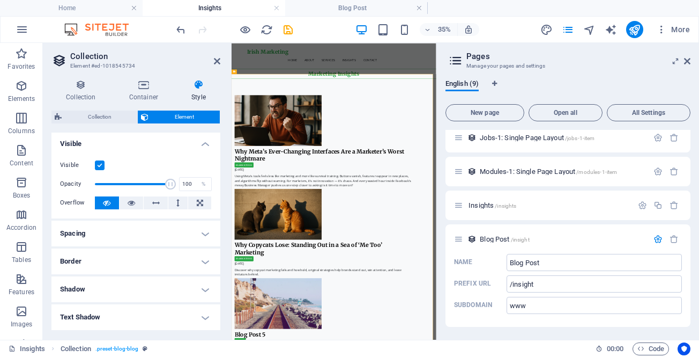
scroll to position [0, 0]
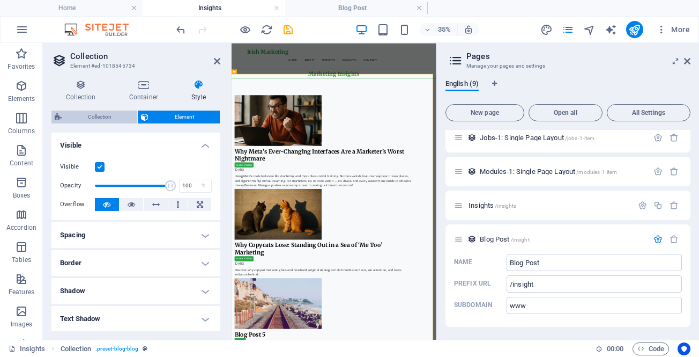
click at [88, 115] on span "Collection" at bounding box center [99, 116] width 69 height 13
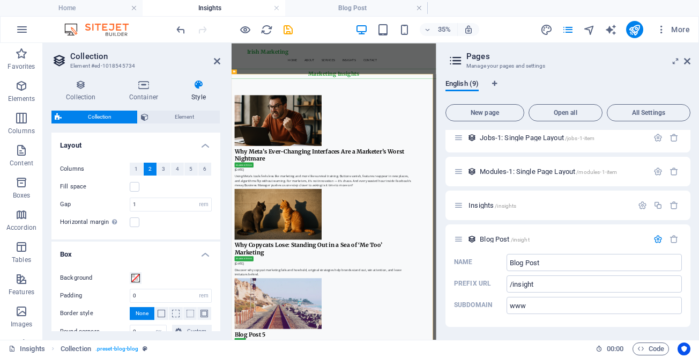
scroll to position [152, 0]
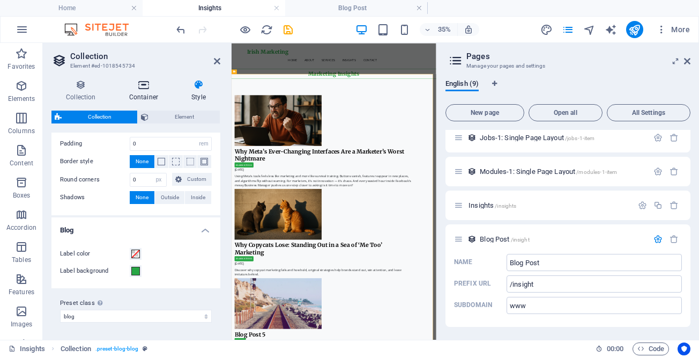
click at [151, 87] on icon at bounding box center [144, 84] width 58 height 11
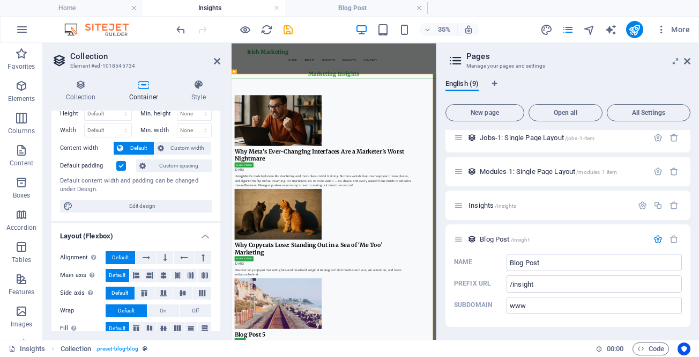
scroll to position [45, 0]
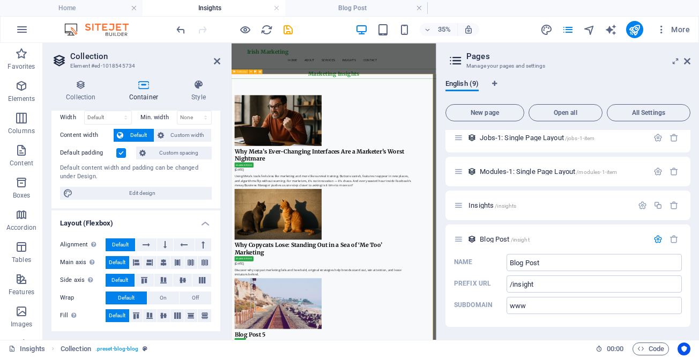
click at [238, 69] on div "Collection" at bounding box center [240, 71] width 17 height 4
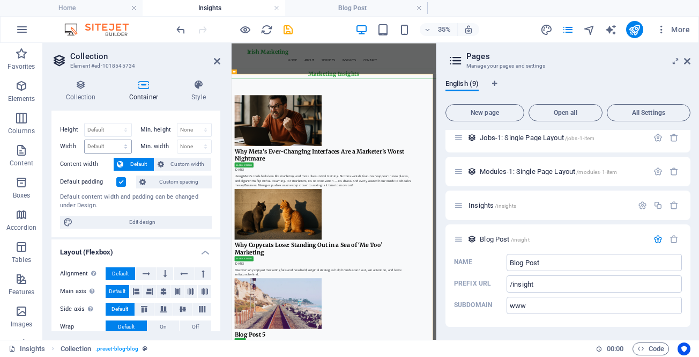
scroll to position [0, 0]
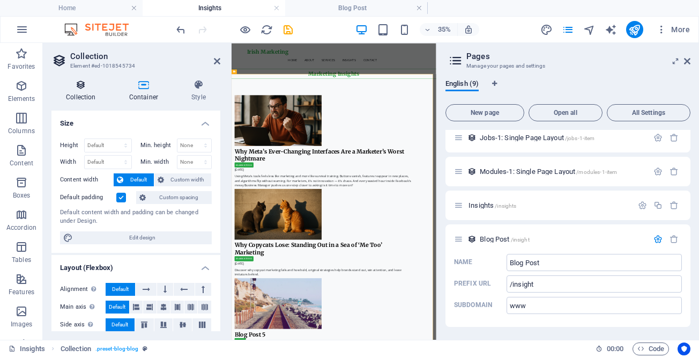
click at [82, 83] on icon at bounding box center [80, 84] width 59 height 11
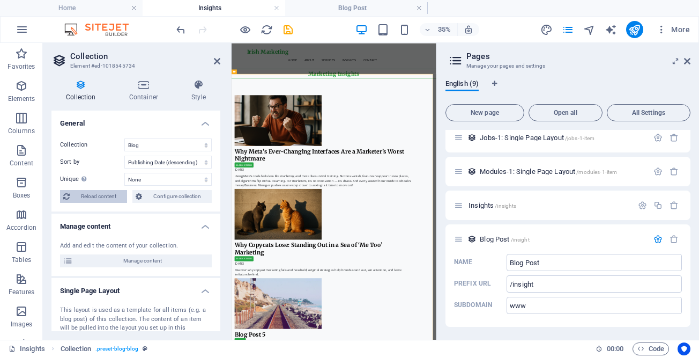
click at [106, 191] on span "Reload content" at bounding box center [98, 196] width 51 height 13
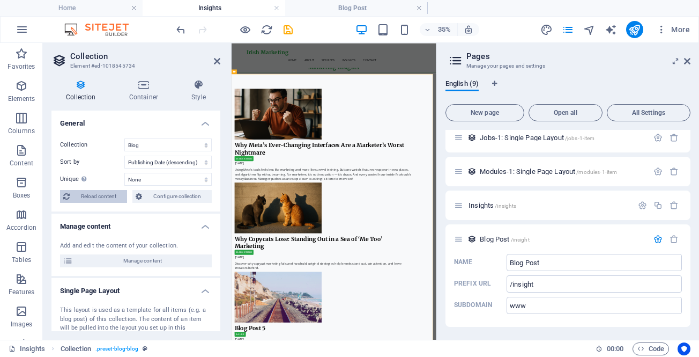
select select "columns.publishing_date_DESC"
select select "columns.status"
select select "columns.publishing_date"
select select "past"
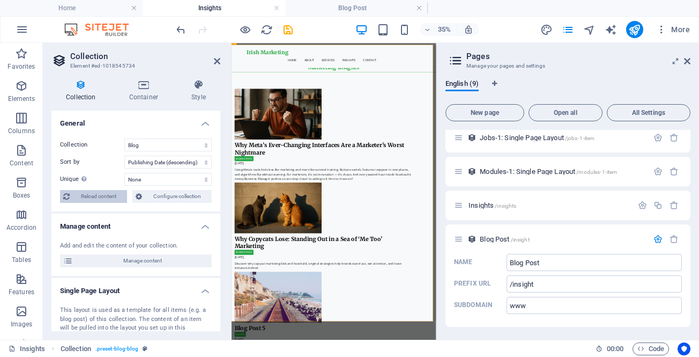
scroll to position [83, 0]
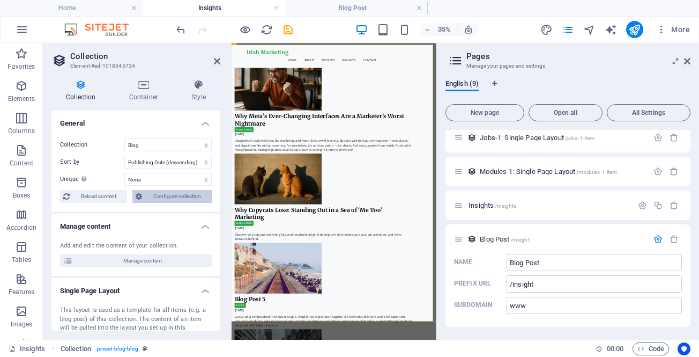
click at [148, 194] on span "Configure collection" at bounding box center [176, 196] width 63 height 13
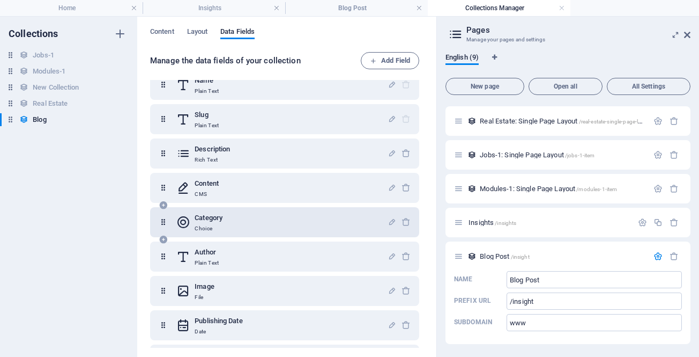
scroll to position [0, 0]
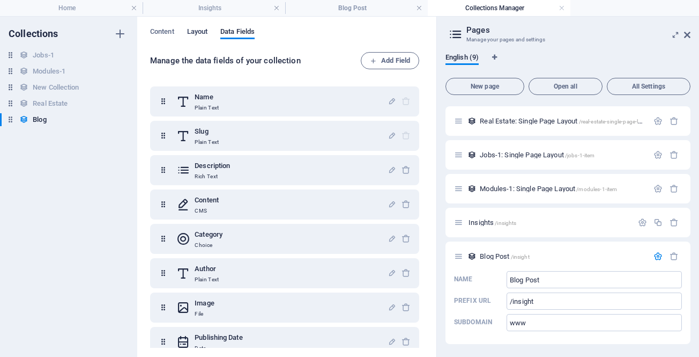
click at [195, 31] on span "Layout" at bounding box center [197, 32] width 21 height 15
